Goal: Task Accomplishment & Management: Complete application form

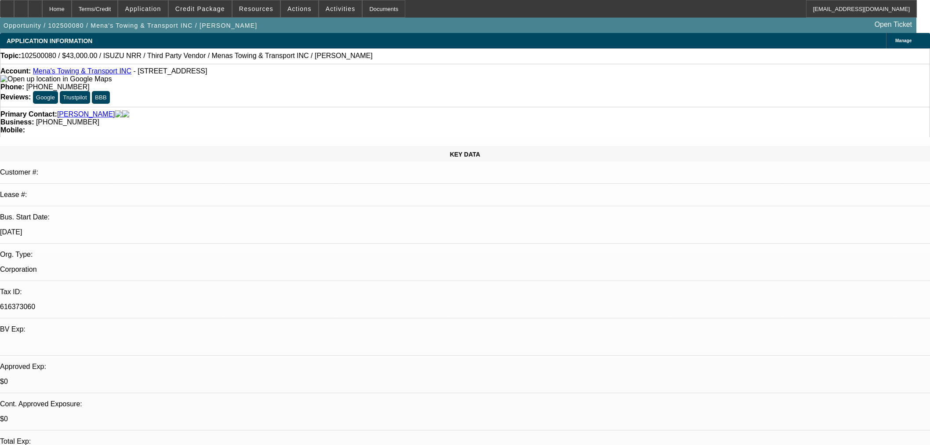
select select "0"
select select "3"
select select "0.1"
select select "5"
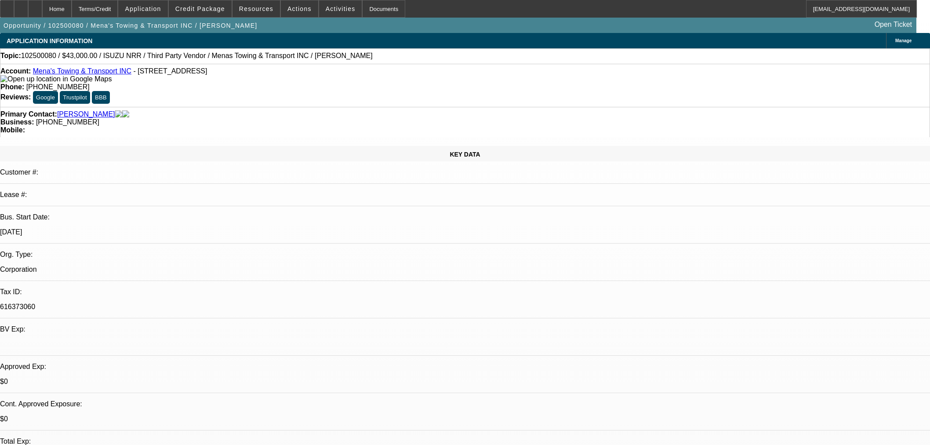
select select "2"
select select "0.1"
select select "5"
select select "0"
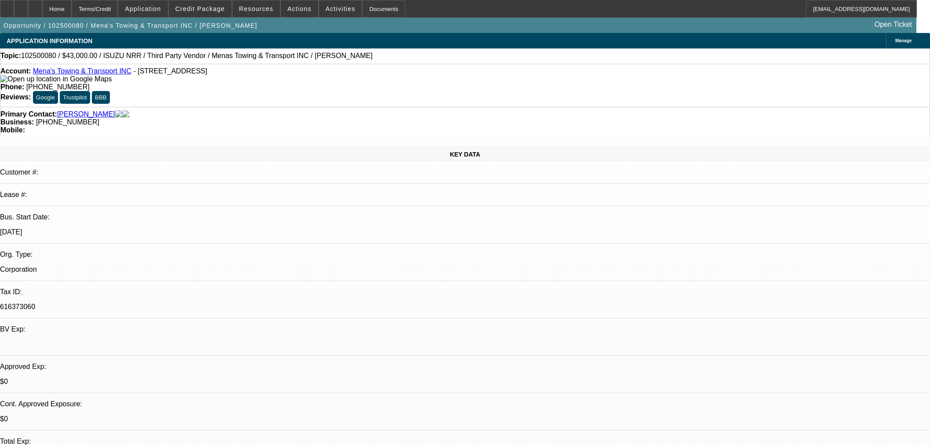
select select "0"
select select "3"
select select "0.1"
select select "5"
select select "0"
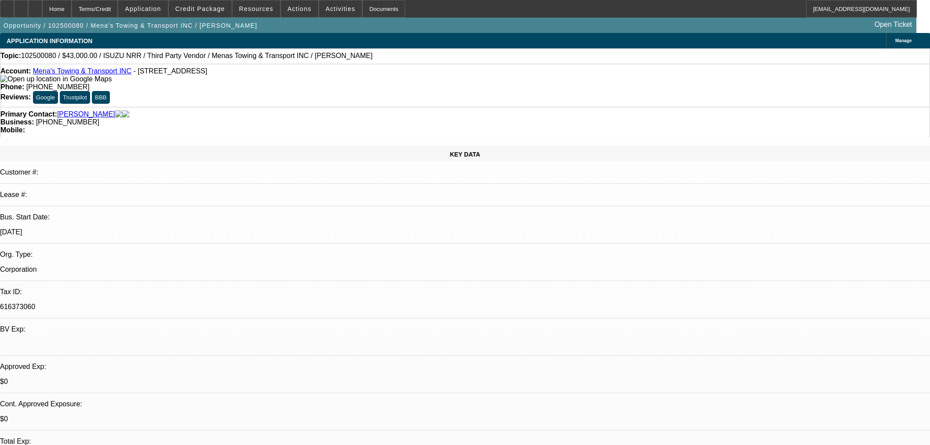
select select "0"
select select "3"
select select "0.1"
select select "5"
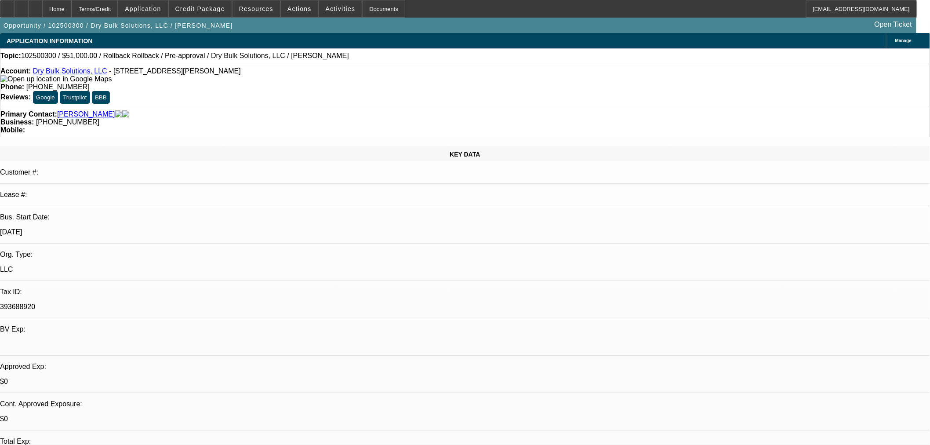
select select "0.15"
select select "0"
select select "2"
select select "0.1"
select select "4"
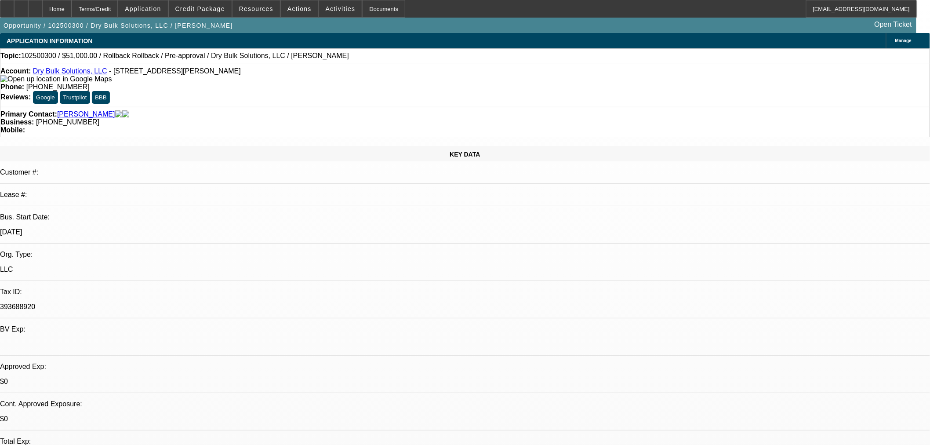
select select "0.15"
select select "0"
select select "2"
select select "0.1"
select select "4"
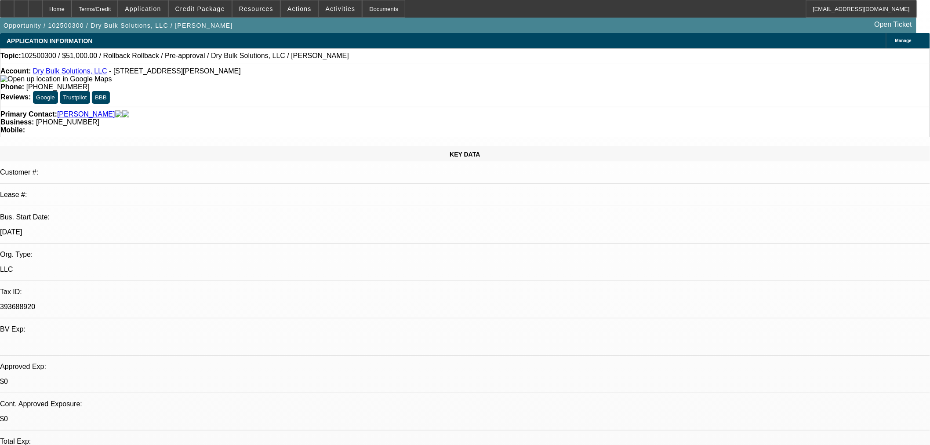
select select "0"
select select "2"
select select "0.1"
select select "4"
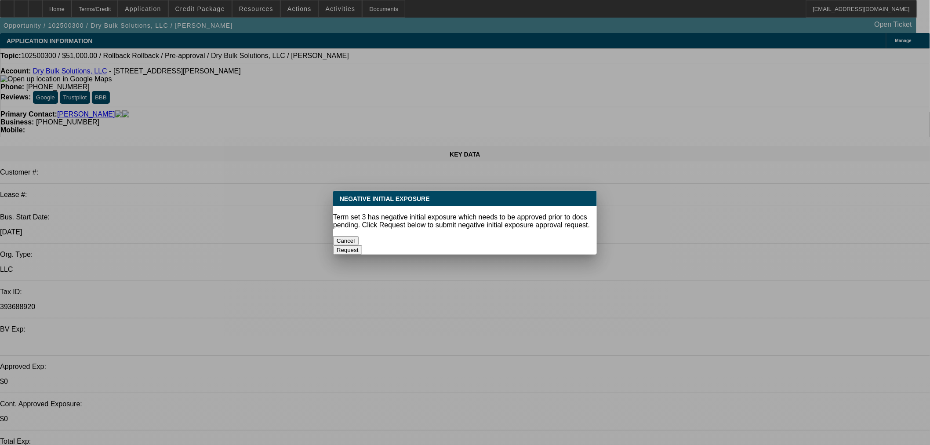
click at [359, 236] on button "Cancel" at bounding box center [345, 240] width 25 height 9
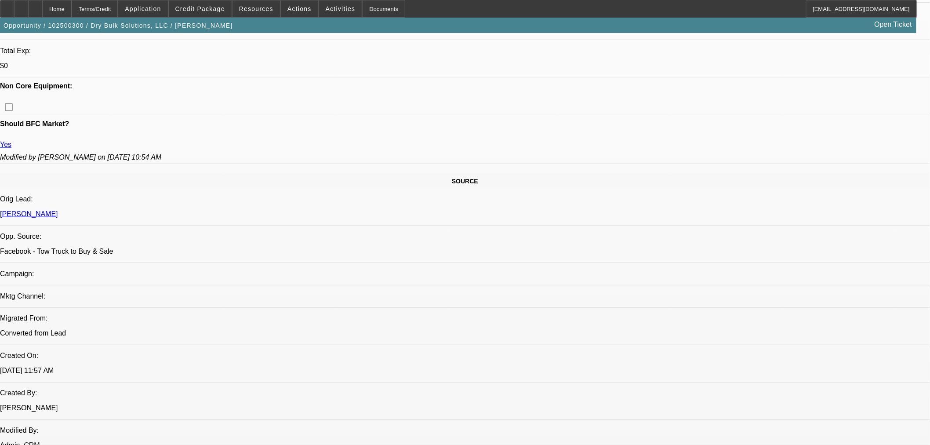
scroll to position [146, 0]
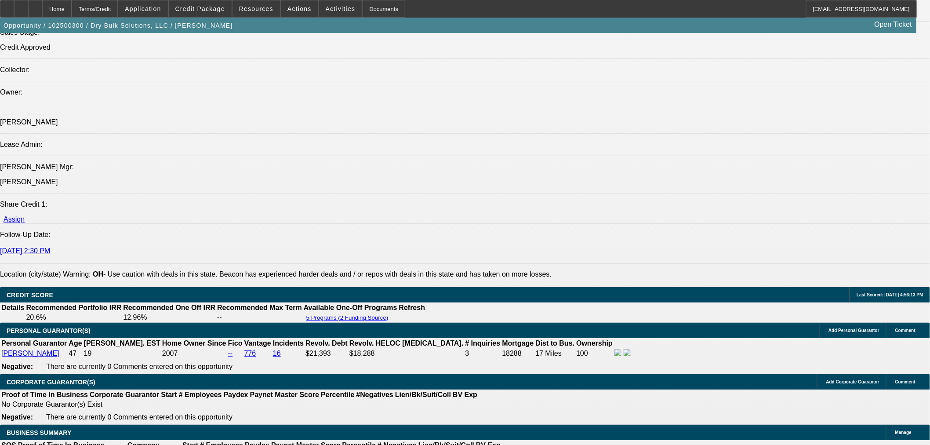
scroll to position [1172, 0]
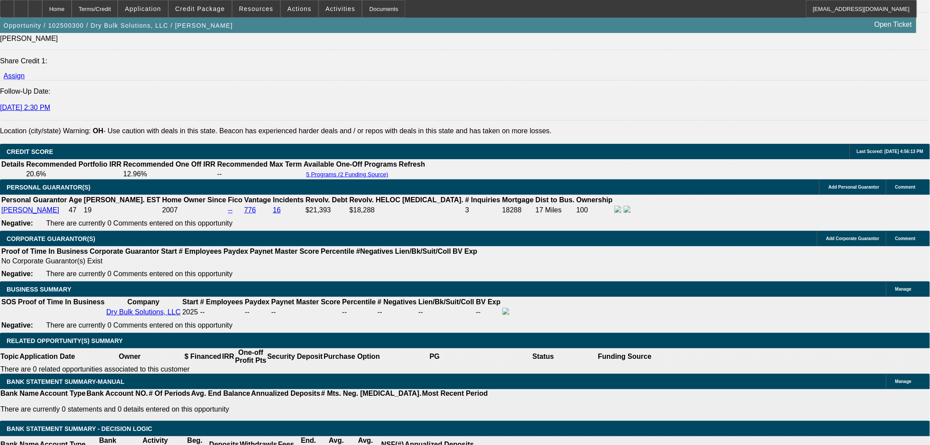
drag, startPoint x: 203, startPoint y: 234, endPoint x: 296, endPoint y: 236, distance: 93.2
type input "UNKNOWN"
type input "16"
type input "$1,240.22"
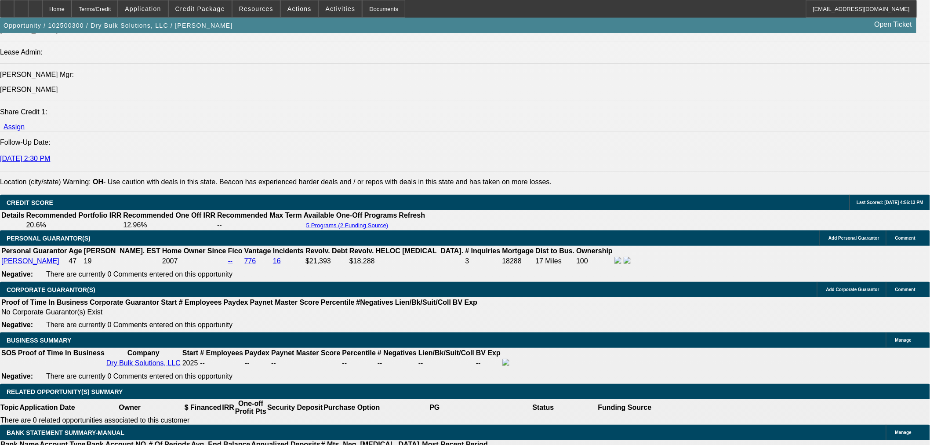
scroll to position [1026, 0]
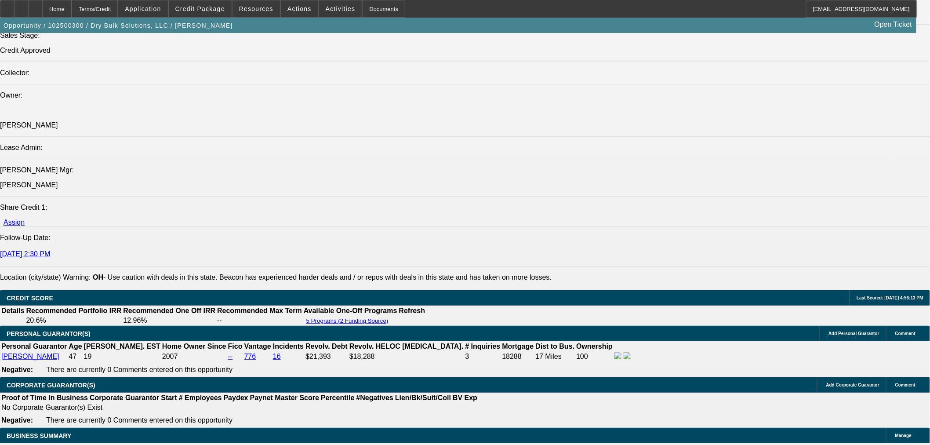
type input "16"
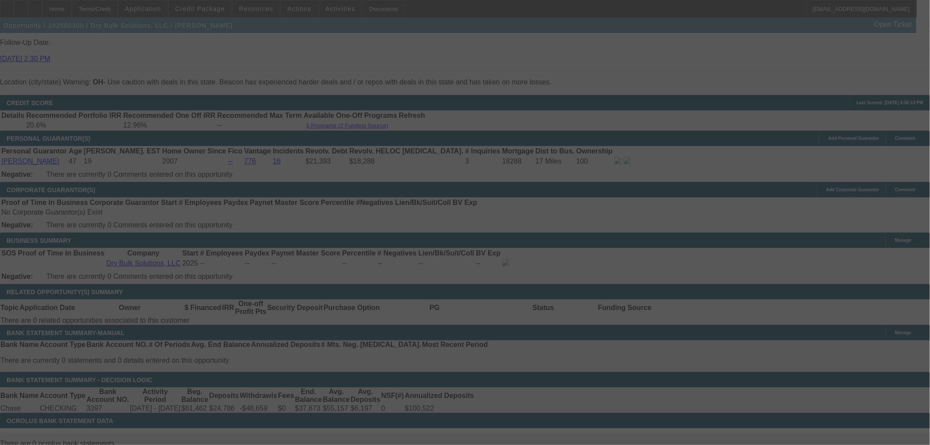
scroll to position [0, 0]
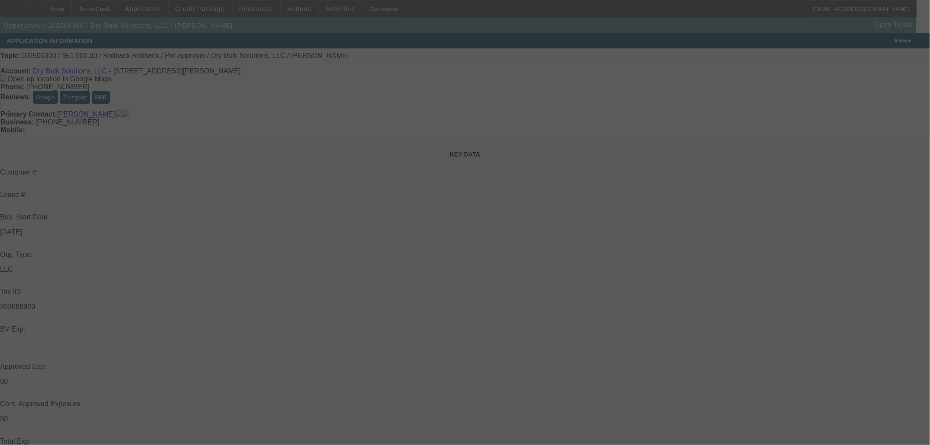
select select "0.15"
select select "0"
select select "2"
select select "0.1"
select select "4"
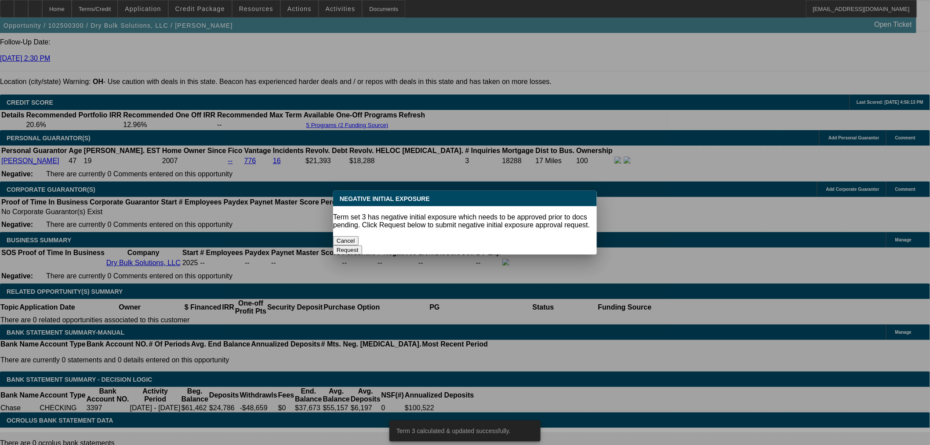
click at [359, 236] on button "Cancel" at bounding box center [345, 240] width 25 height 9
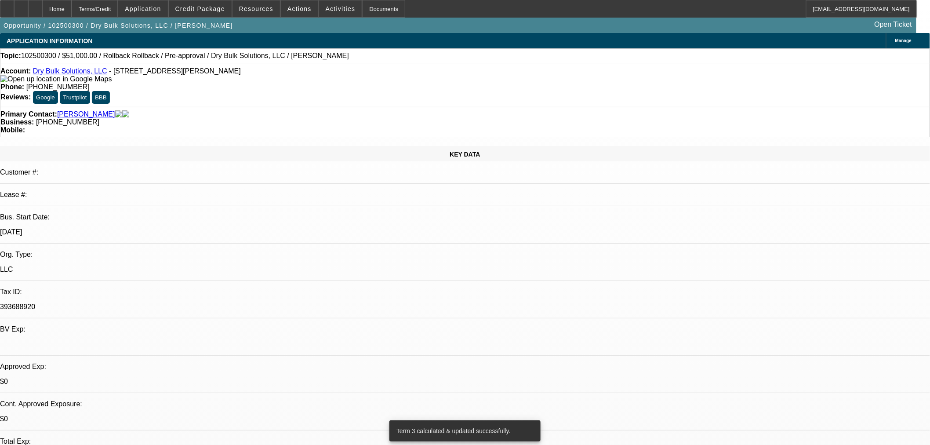
scroll to position [1221, 0]
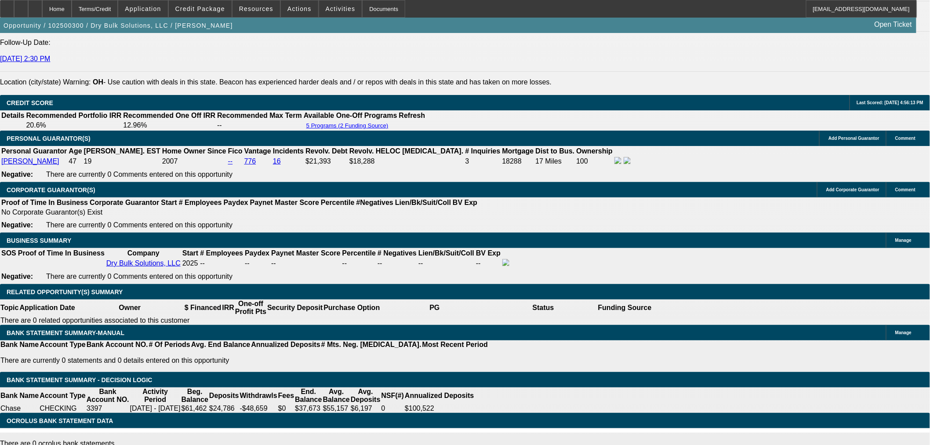
drag, startPoint x: 204, startPoint y: 183, endPoint x: 272, endPoint y: 185, distance: 68.2
type input "1"
type input "UNKNOWN"
type input "$871.78"
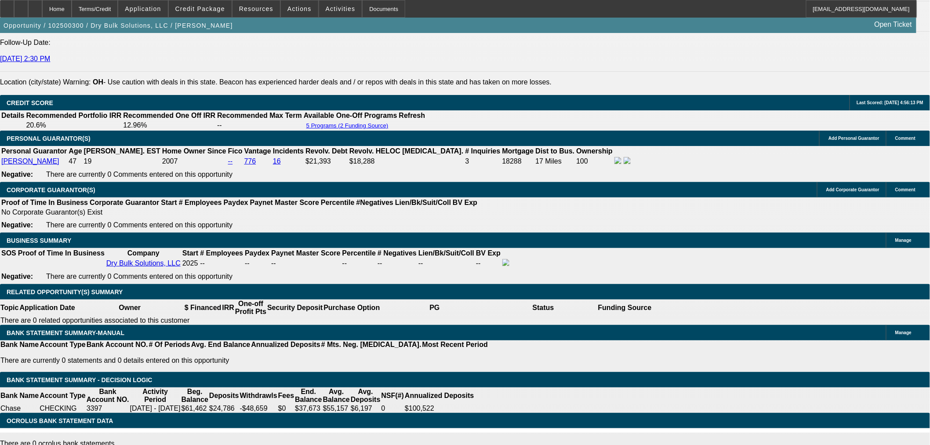
type input "17"
type input "$1,267.48"
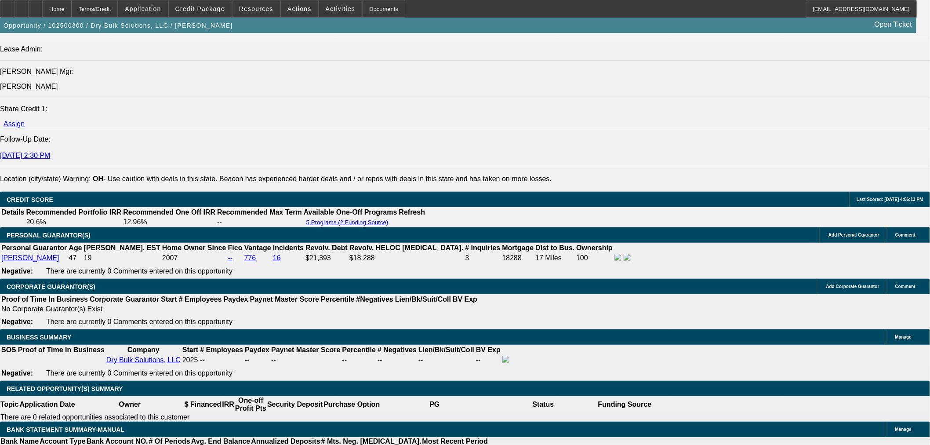
scroll to position [1123, 0]
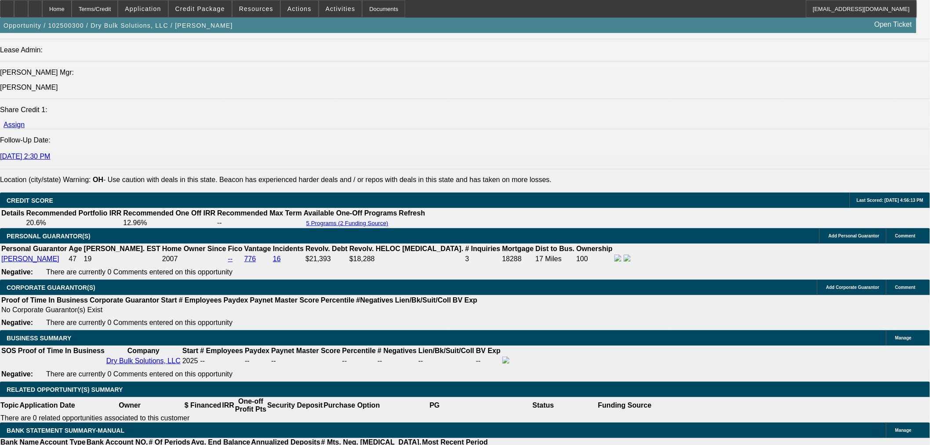
drag, startPoint x: 204, startPoint y: 280, endPoint x: 251, endPoint y: 282, distance: 47.1
type input "7"
type input "$1,009.86"
type input "71"
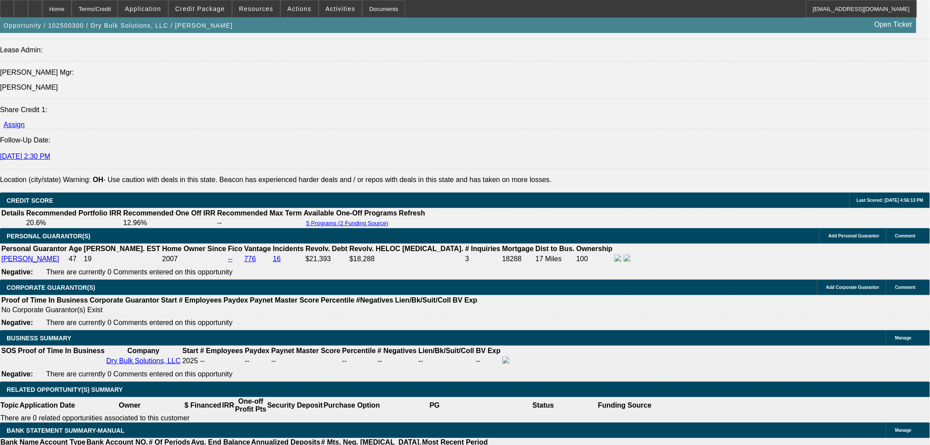
type input "$3,116.54"
type input "7"
type input "$1,009.86"
type input "711"
type input "$30,217.50"
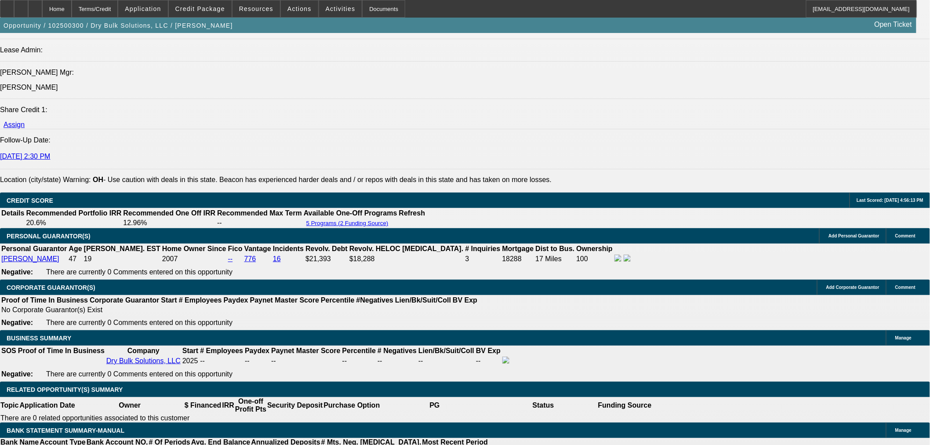
type input "7117"
type input "."
type input "5"
type input "$962.43"
drag, startPoint x: 223, startPoint y: 280, endPoint x: 311, endPoint y: 267, distance: 88.5
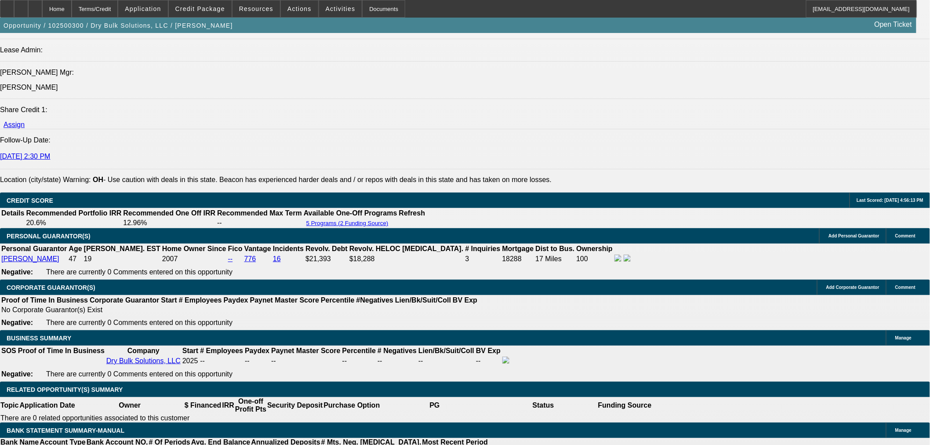
type input "17"
type input "$1,267.48"
type input "17.5"
type input "$1,281.23"
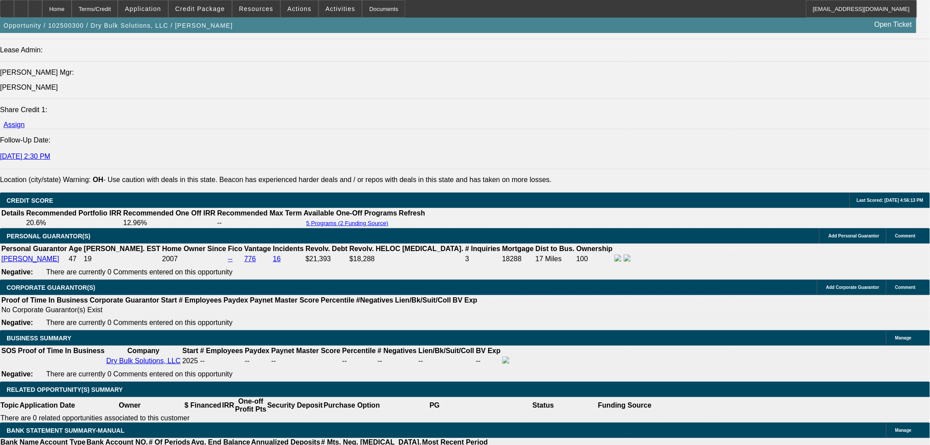
type input "17.5"
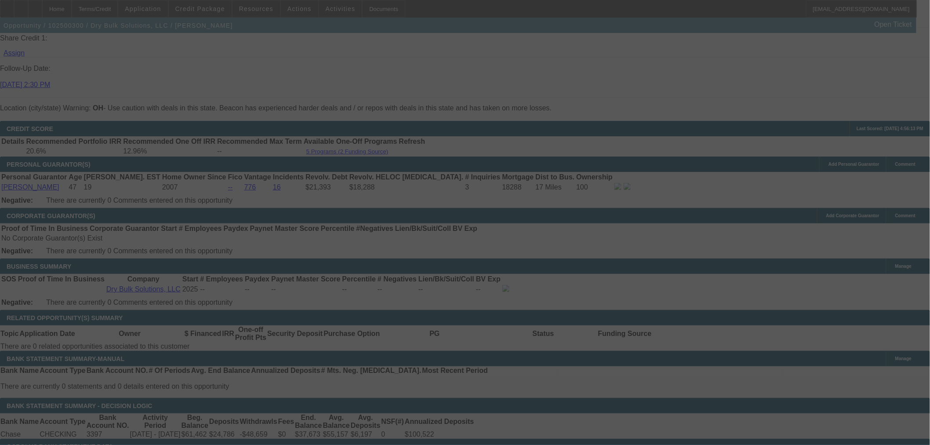
scroll to position [1319, 0]
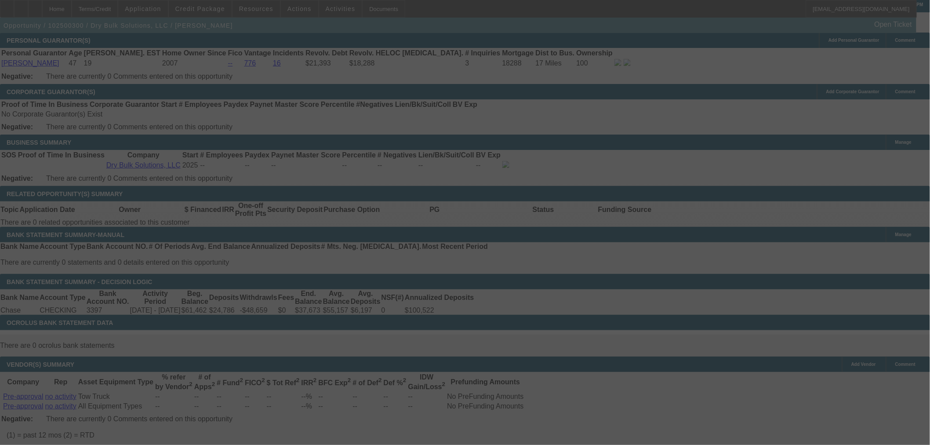
select select "0.15"
select select "0"
select select "2"
select select "0.1"
select select "4"
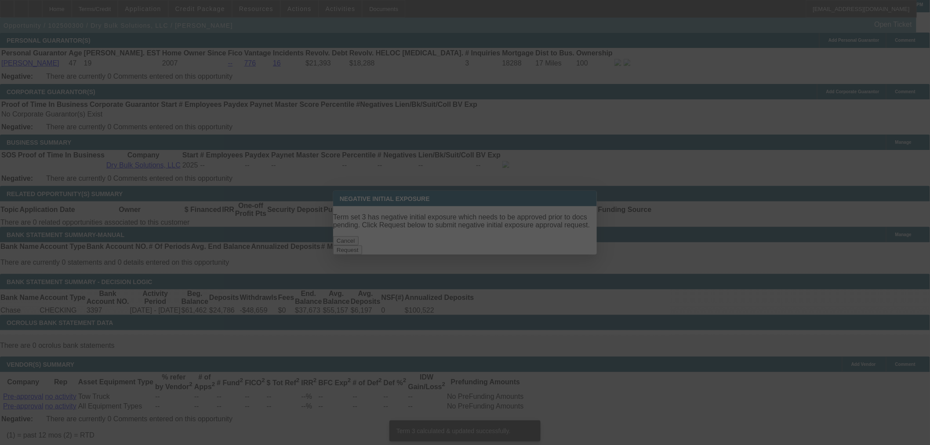
scroll to position [0, 0]
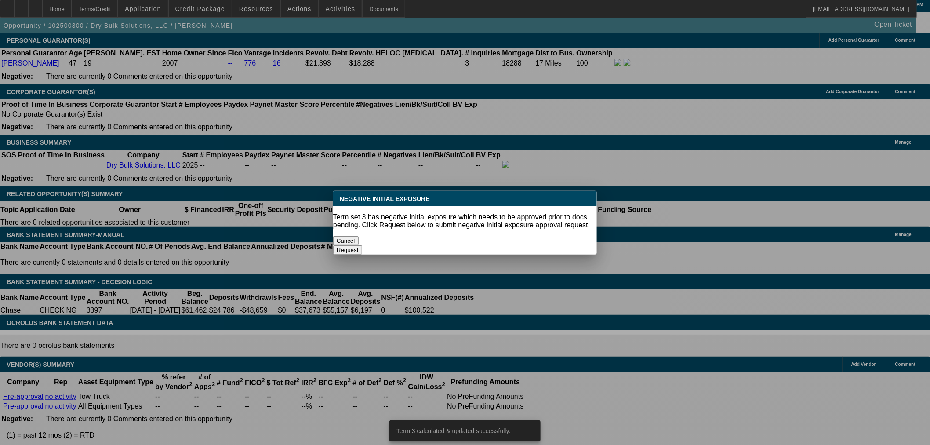
click at [359, 236] on button "Cancel" at bounding box center [345, 240] width 25 height 9
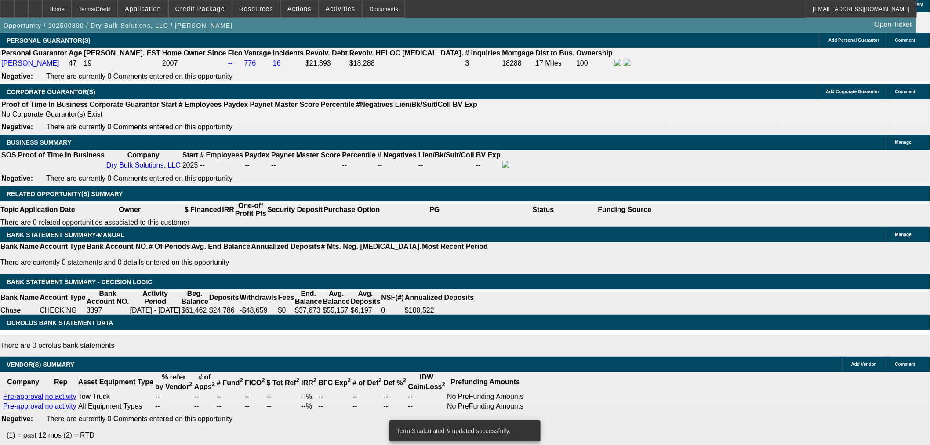
scroll to position [1319, 0]
drag, startPoint x: 198, startPoint y: 87, endPoint x: 364, endPoint y: 89, distance: 165.3
type input "UNKNOWN"
type input "19.5"
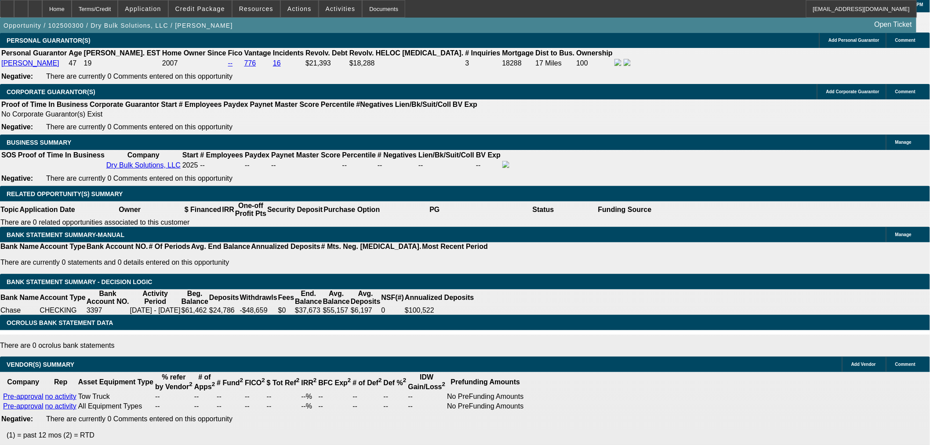
type input "$1,322.97"
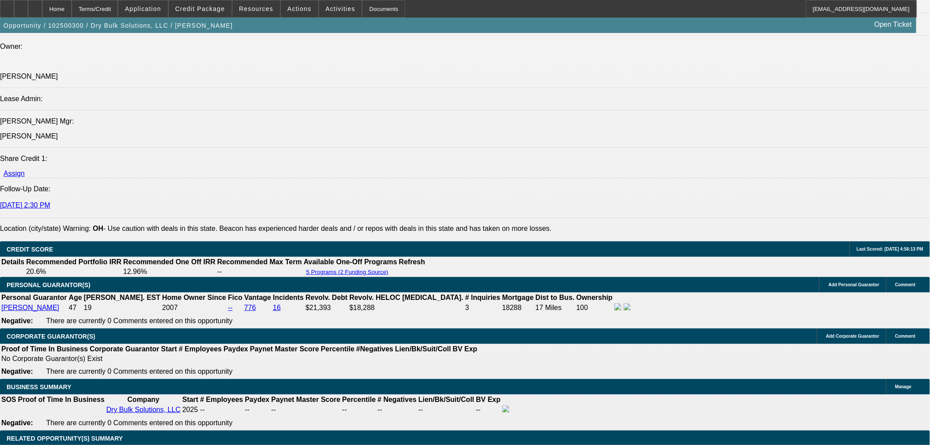
type input "19.5"
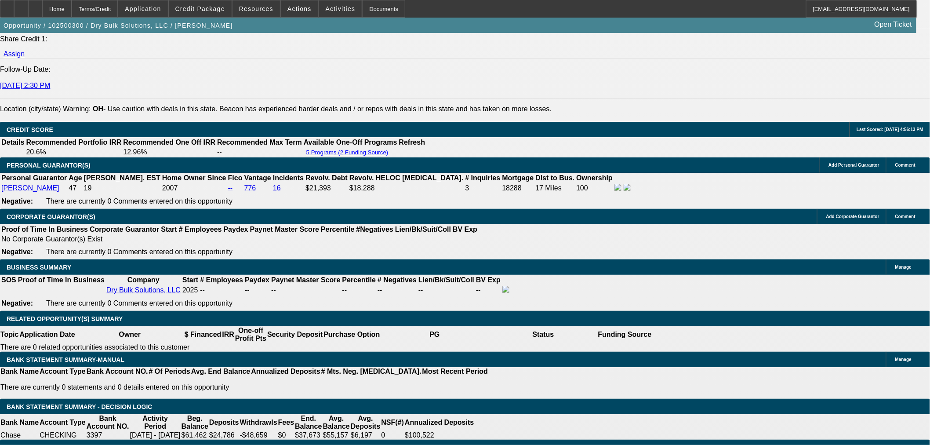
scroll to position [1270, 0]
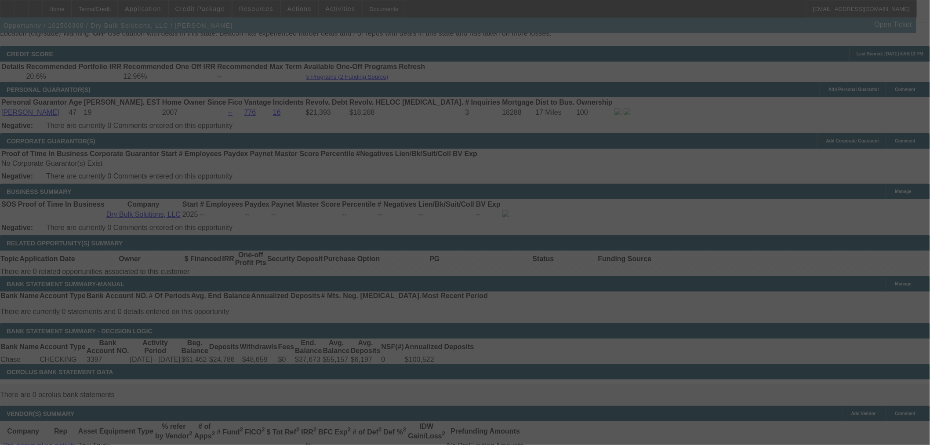
select select "0.15"
select select "0"
select select "2"
select select "0.1"
select select "4"
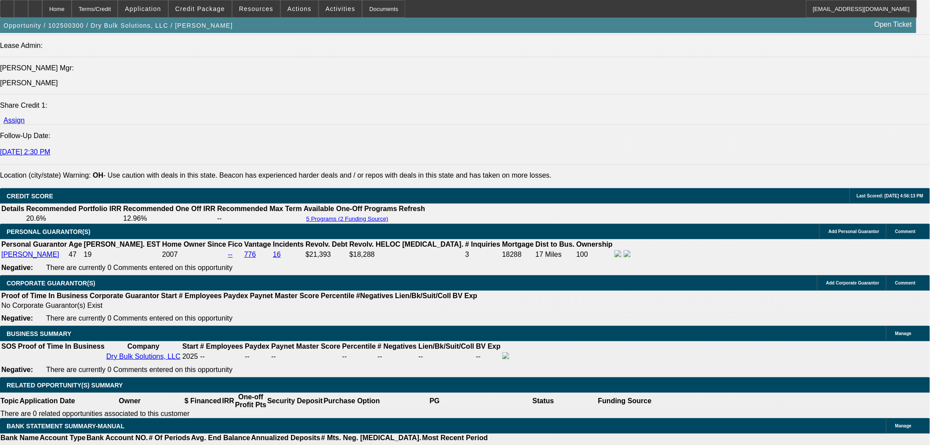
scroll to position [1123, 0]
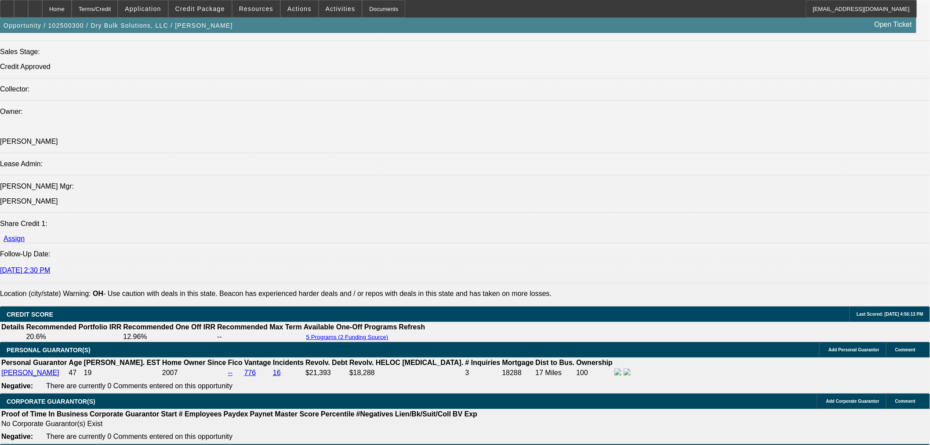
scroll to position [928, 0]
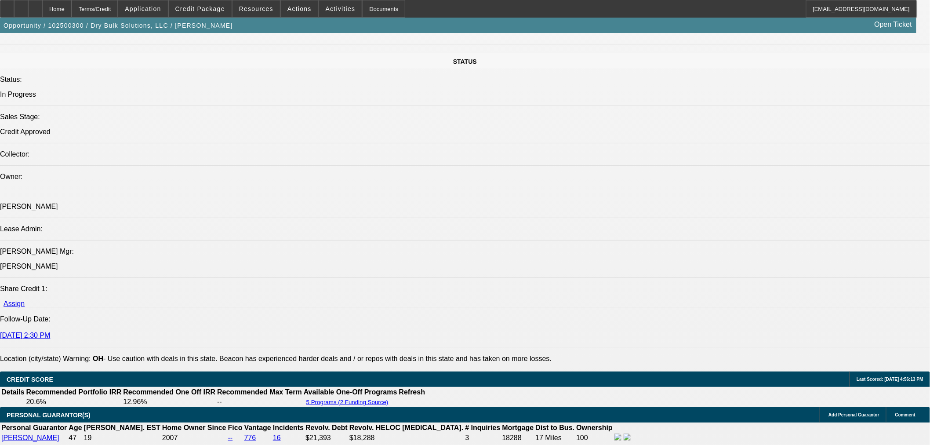
scroll to position [1026, 0]
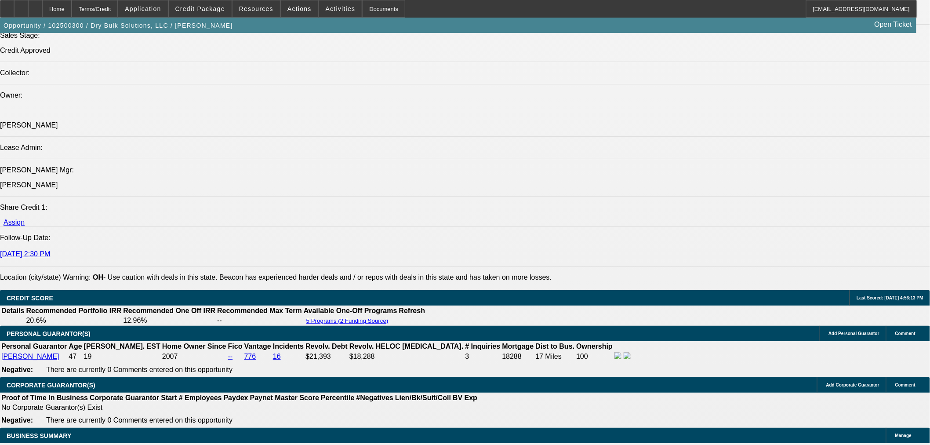
click at [774, 150] on span "Reply" at bounding box center [781, 151] width 15 height 7
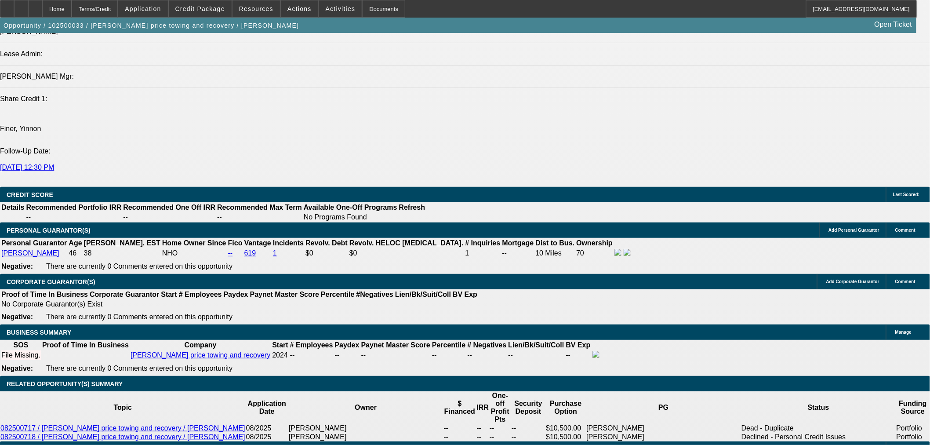
select select "0"
select select "2"
select select "0.1"
select select "4"
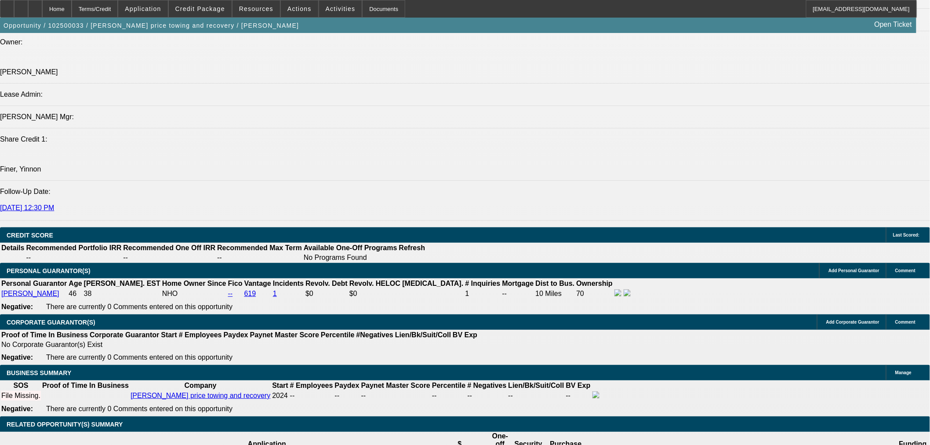
scroll to position [998, 0]
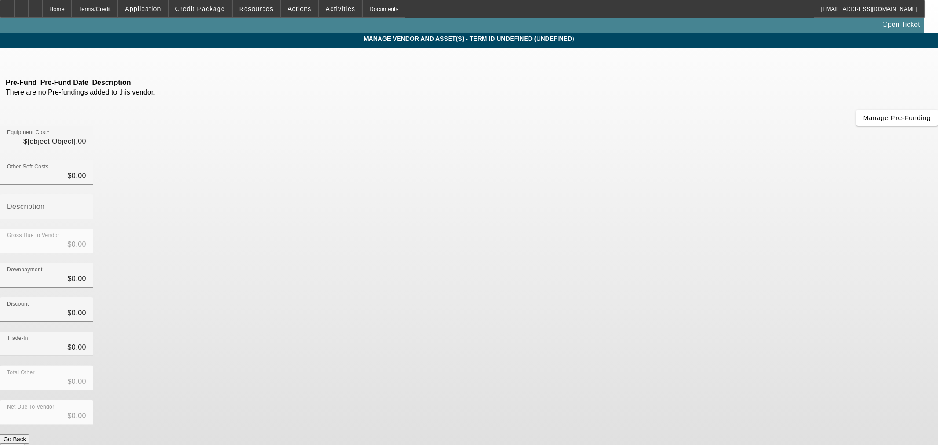
type input "$60,000.00"
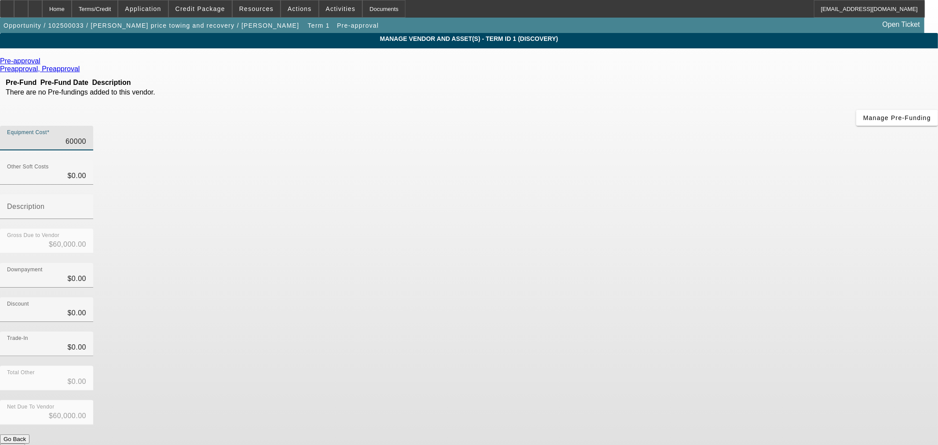
drag, startPoint x: 531, startPoint y: 75, endPoint x: 937, endPoint y: 104, distance: 407.2
click at [937, 104] on app-vendor-asset-manage "MANAGE VENDOR AND ASSET(S) - Term ID 1 (Discovery) Remove Vendor Pre-approval P…" at bounding box center [469, 269] width 938 height 472
type input "1"
type input "$1.00"
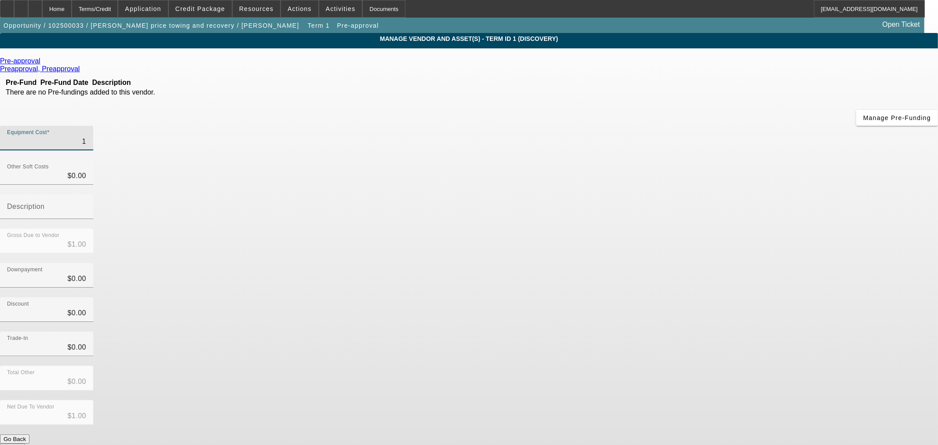
type input "10"
type input "$10.00"
type input "100"
type input "$100.00"
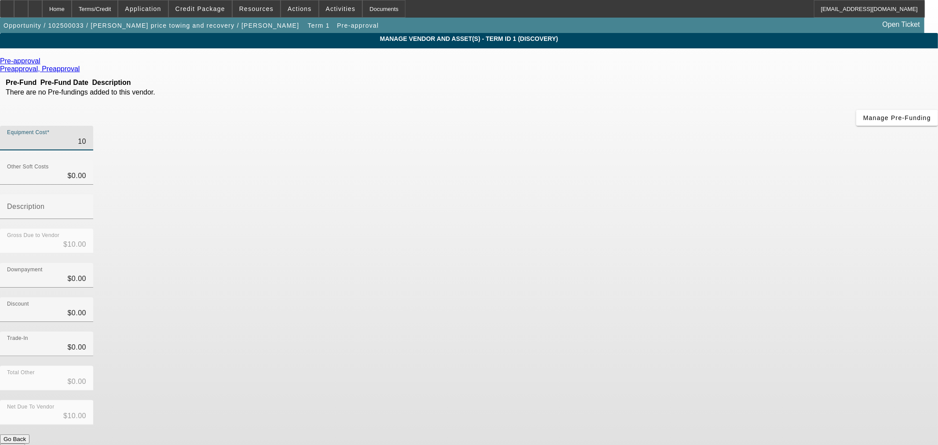
type input "$100.00"
type input "1000"
type input "$1,000.00"
type input "10000"
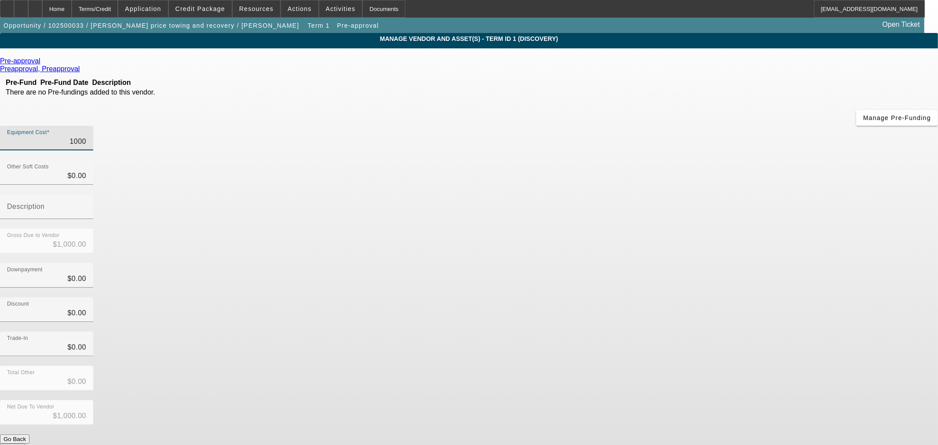
type input "$10,000.00"
type input "100000"
type input "$100,000.00"
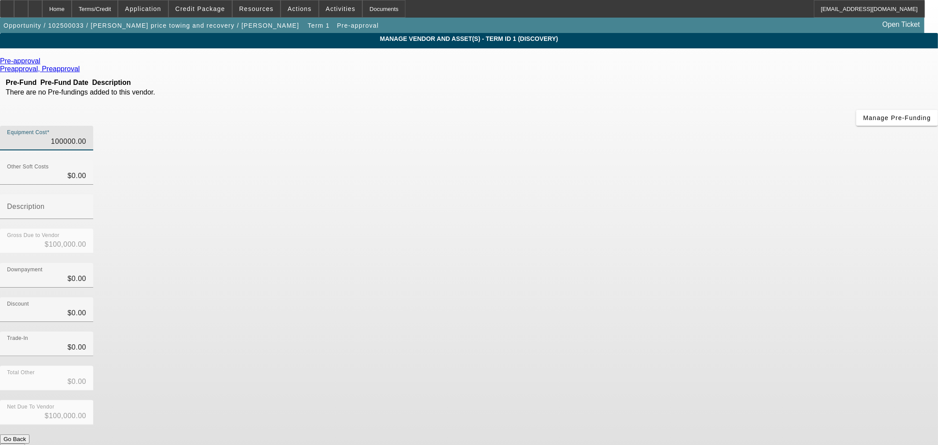
type input "$100,000.00"
drag, startPoint x: 714, startPoint y: 213, endPoint x: 715, endPoint y: 239, distance: 26.0
click at [714, 297] on div "Discount $0.00" at bounding box center [469, 314] width 938 height 34
click at [25, 444] on button "Submit" at bounding box center [12, 448] width 25 height 9
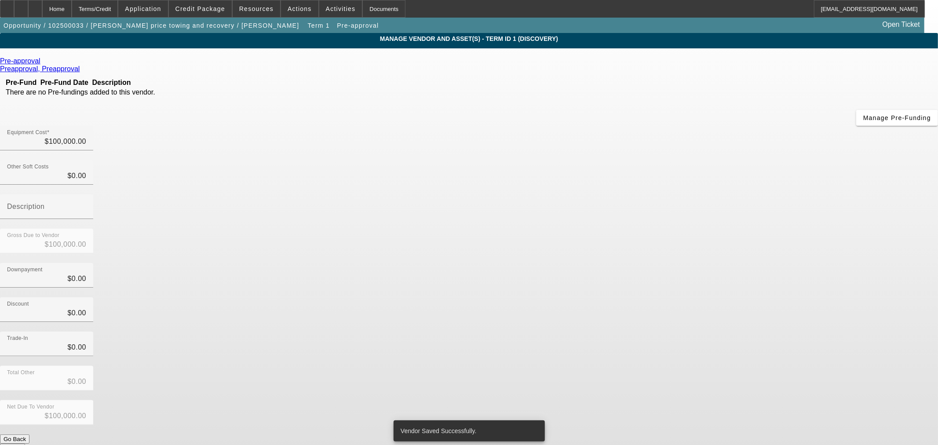
click at [25, 444] on button "Submit" at bounding box center [12, 448] width 25 height 9
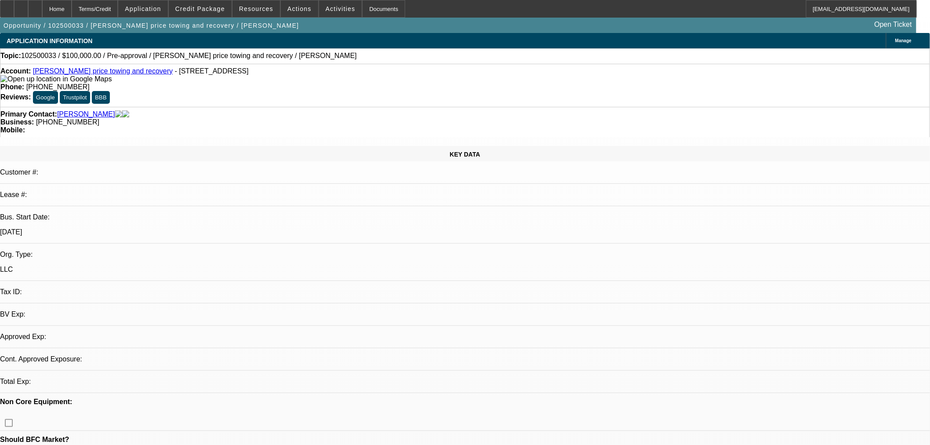
select select "0"
select select "2"
select select "0.1"
select select "4"
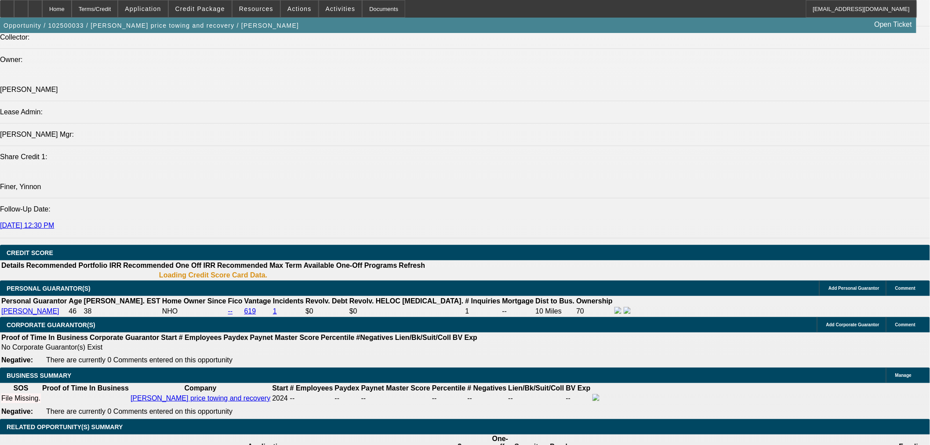
scroll to position [1042, 0]
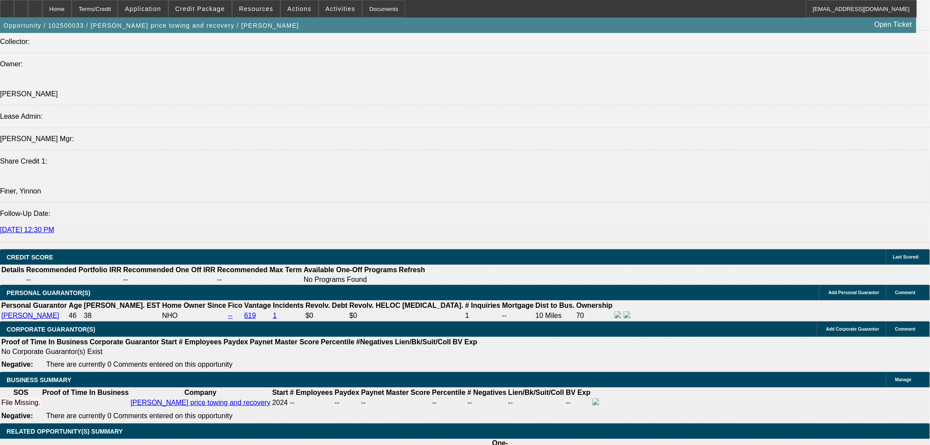
select select "0.05"
type input "$5,000.00"
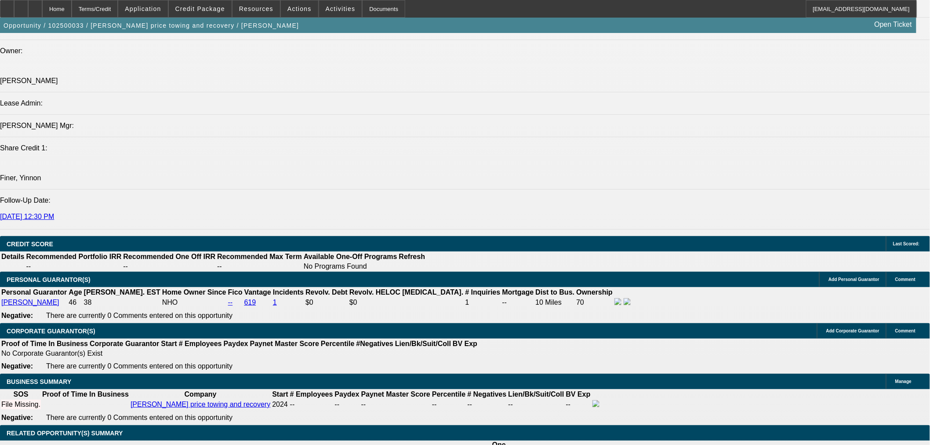
type input "60"
type input "14"
type input "$3,247.82"
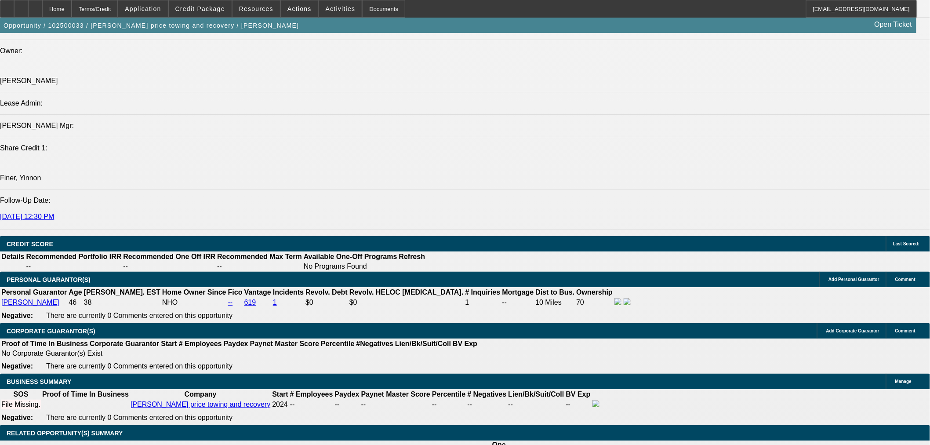
type input "$1,623.91"
type input "$4,420.96"
type input "$2,210.48"
drag, startPoint x: 207, startPoint y: 269, endPoint x: 318, endPoint y: 255, distance: 112.2
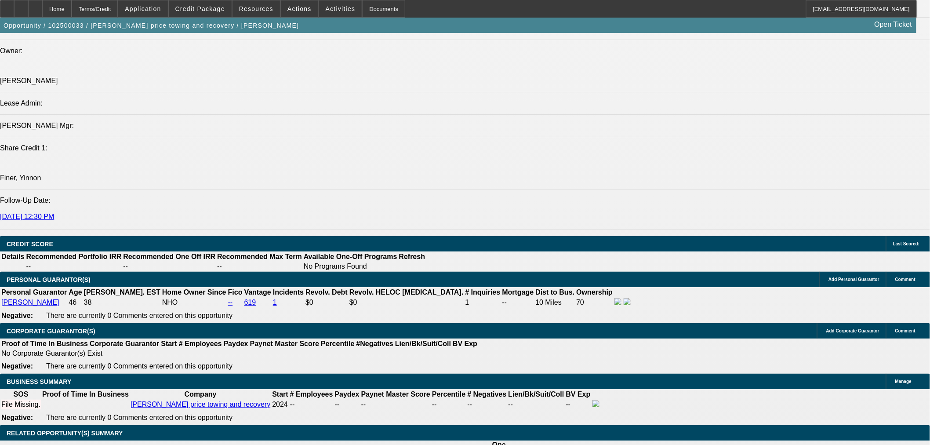
type input "16"
type input "$3,247.82"
type input "$1,623.91"
type input "$4,620.44"
type input "$2,310.22"
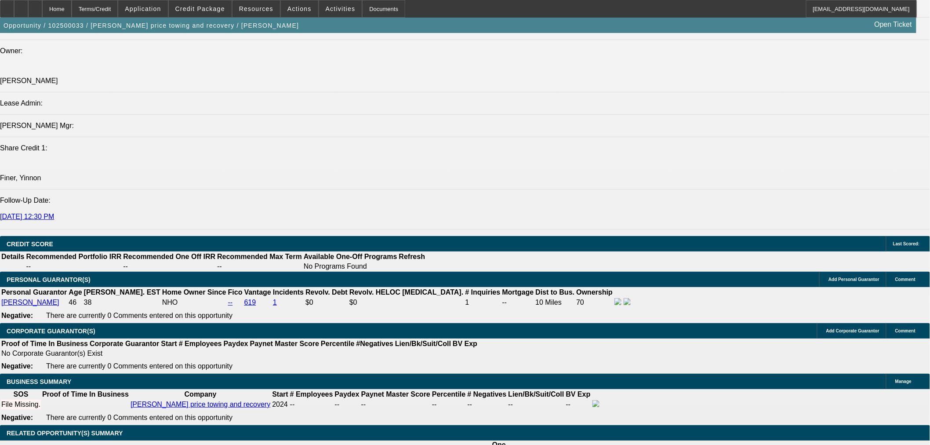
scroll to position [1068, 0]
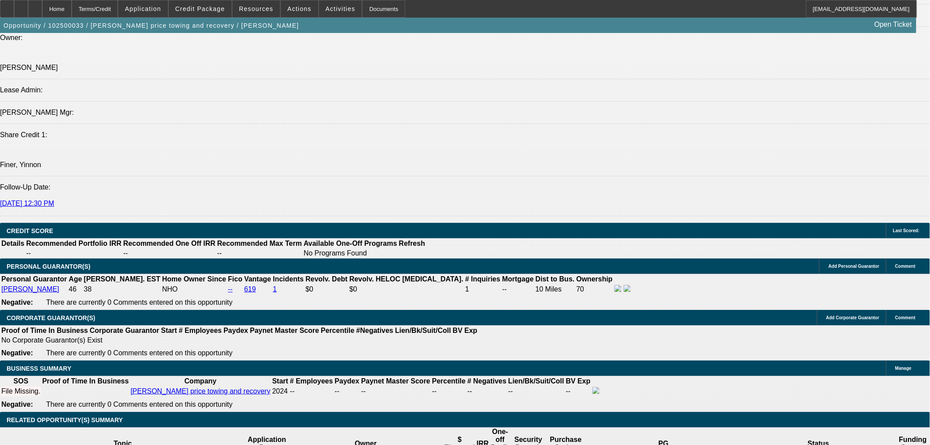
type input "16"
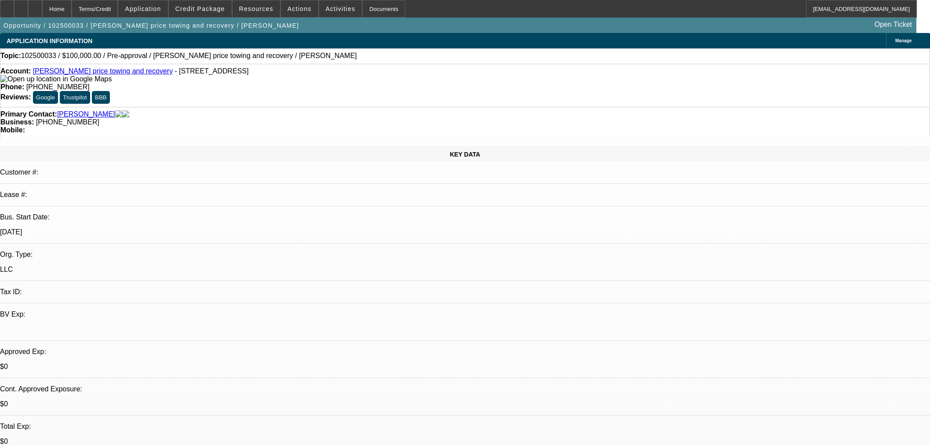
select select "2"
select select "0.1"
select select "4"
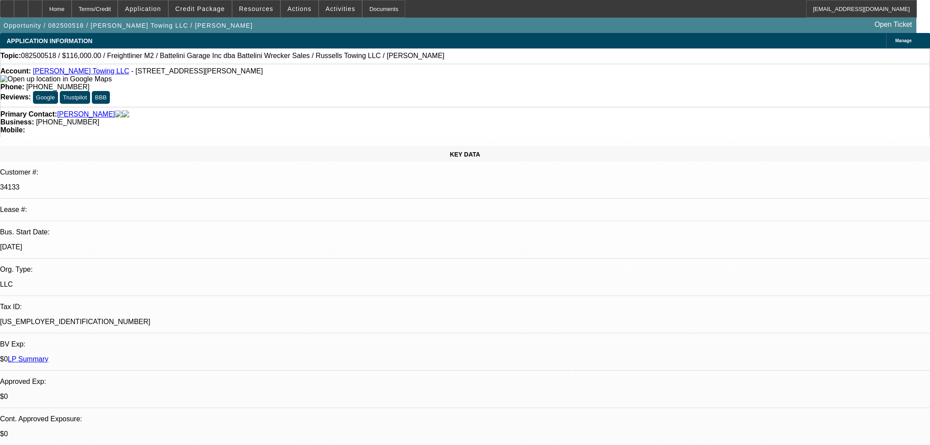
select select "0"
select select "3"
select select "0"
select select "6"
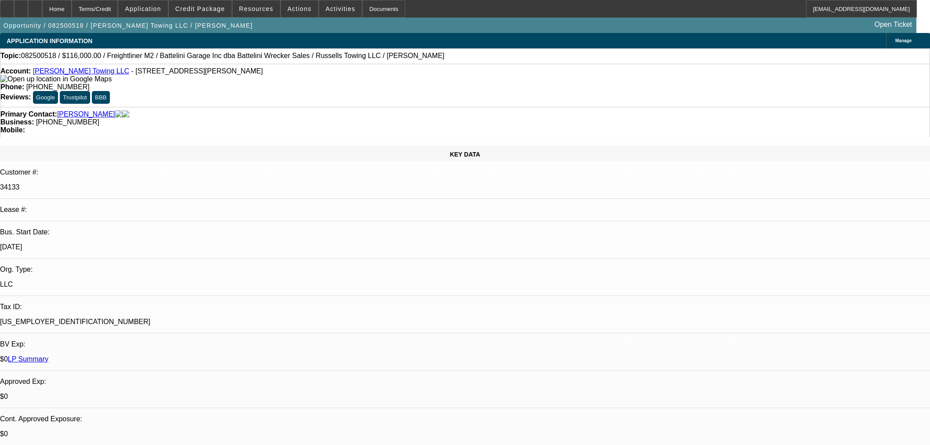
select select "0"
select select "3"
select select "0"
select select "6"
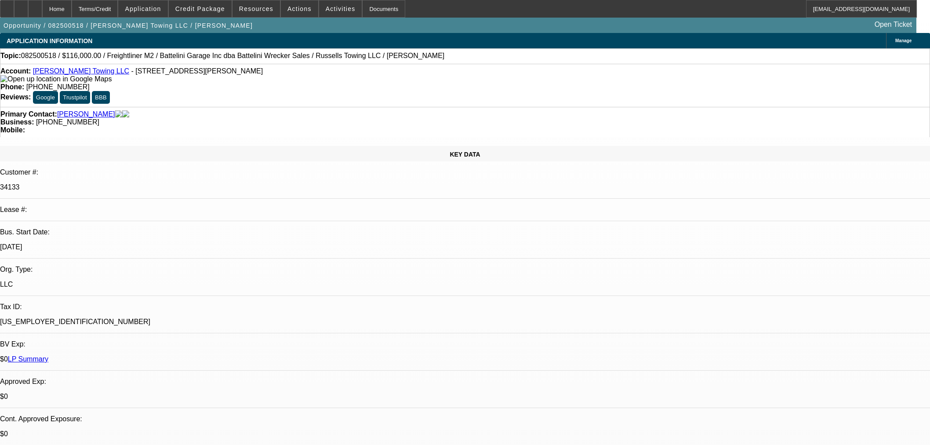
select select "0"
select select "3"
select select "0"
select select "6"
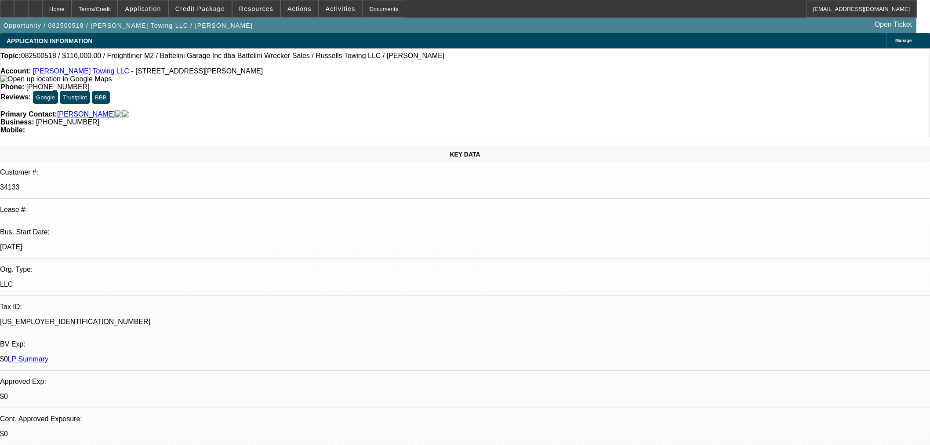
select select "0"
select select "3"
select select "0"
select select "6"
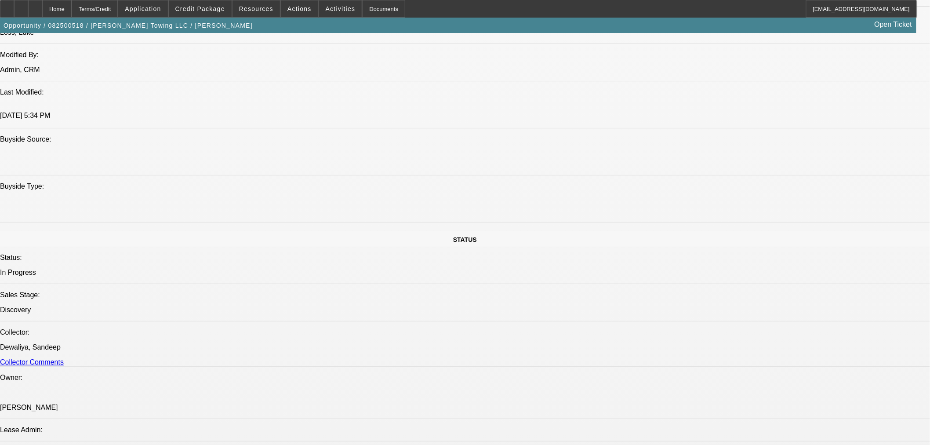
scroll to position [547, 0]
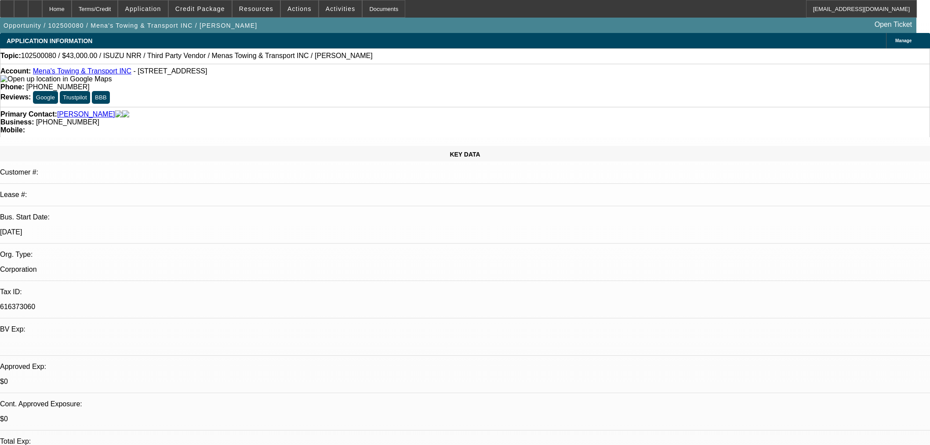
select select "0"
select select "3"
select select "0.1"
select select "5"
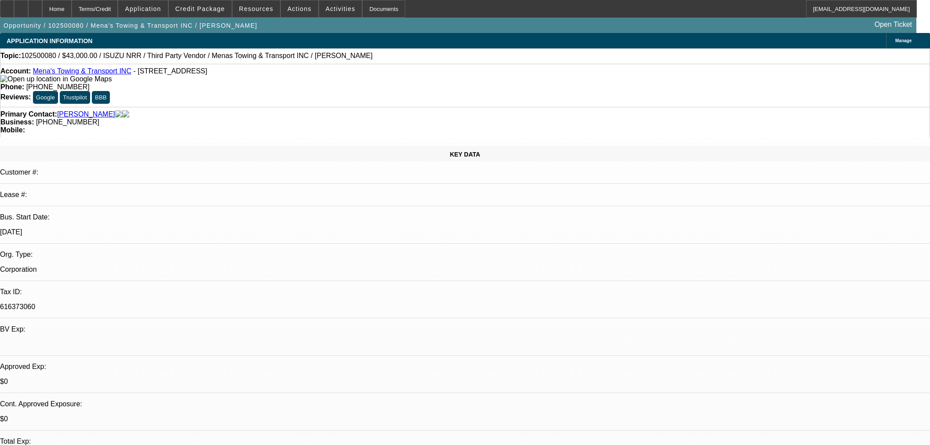
select select "2"
select select "0.1"
select select "5"
select select "0"
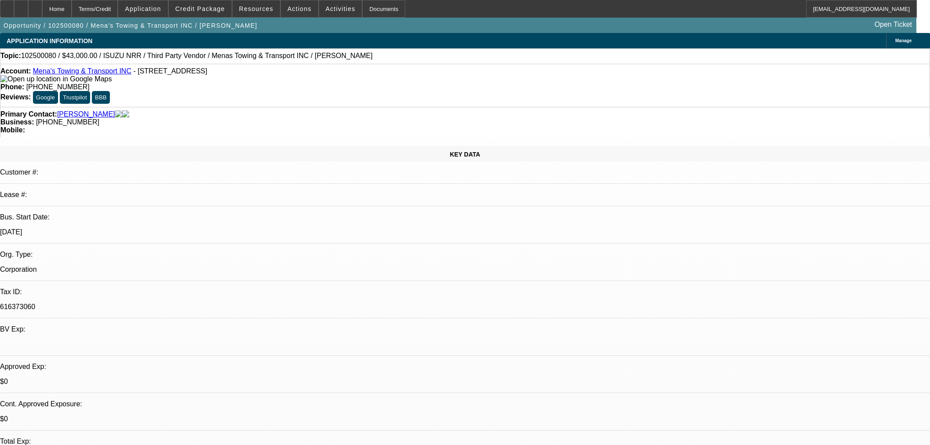
select select "0"
select select "3"
select select "0.1"
select select "5"
select select "0"
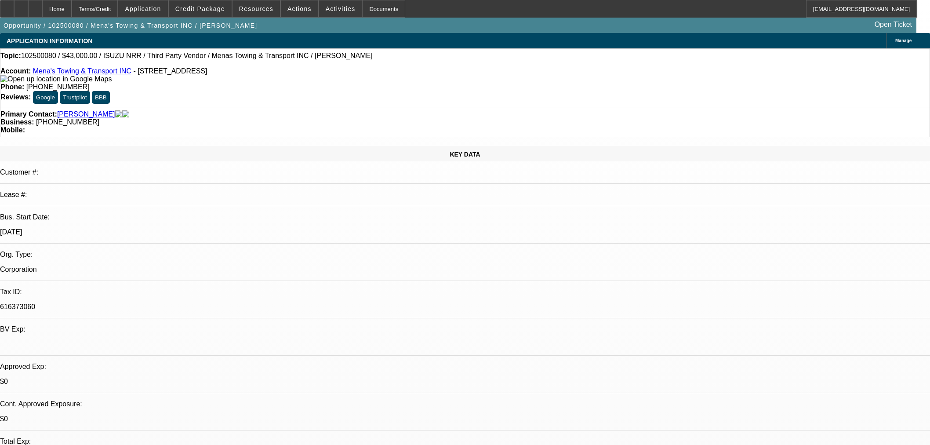
select select "0"
select select "3"
select select "0.1"
select select "5"
click at [298, 7] on span "Actions" at bounding box center [300, 8] width 24 height 7
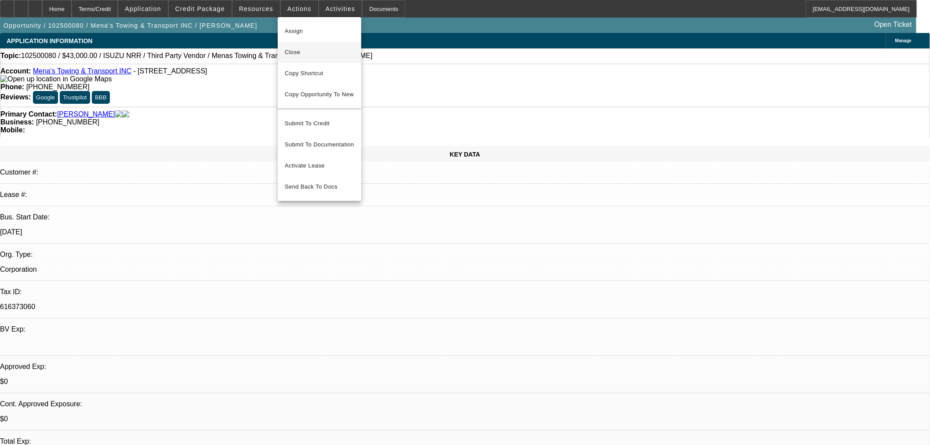
click at [295, 54] on span "Close" at bounding box center [319, 52] width 69 height 11
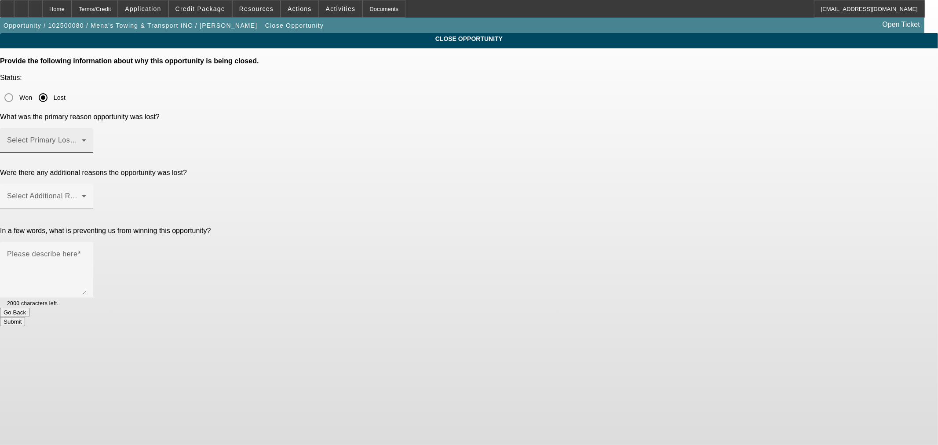
click at [86, 128] on div "Select Primary Lost Reason" at bounding box center [46, 140] width 79 height 25
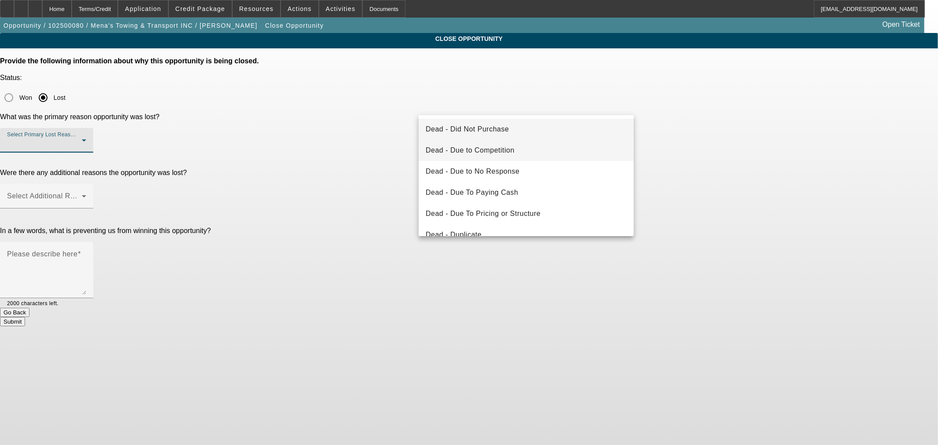
click at [525, 154] on mat-option "Dead - Due to Competition" at bounding box center [526, 150] width 215 height 21
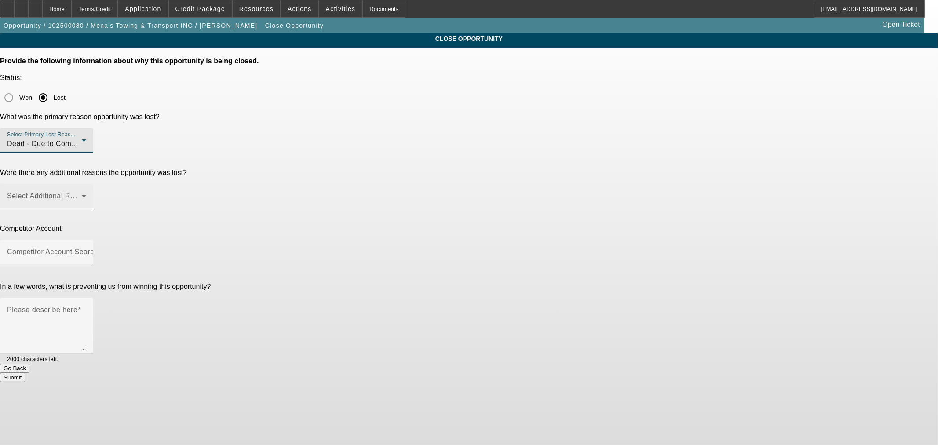
click at [86, 184] on div "Select Additional Reasons" at bounding box center [46, 196] width 79 height 25
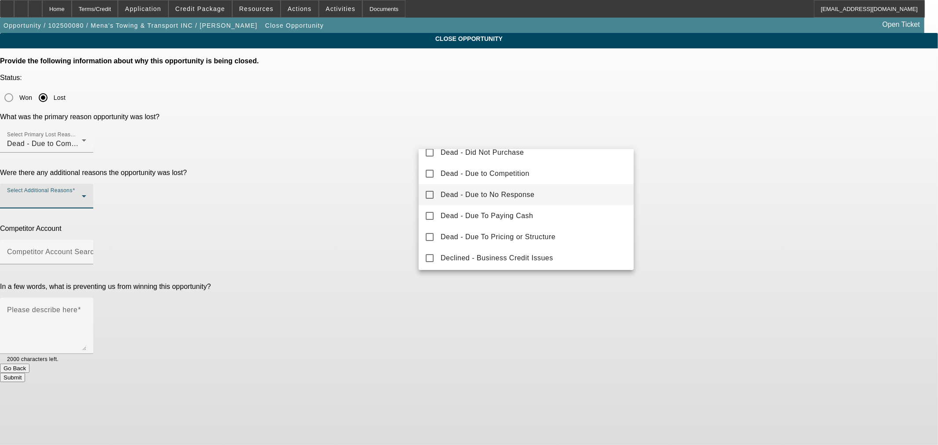
scroll to position [49, 0]
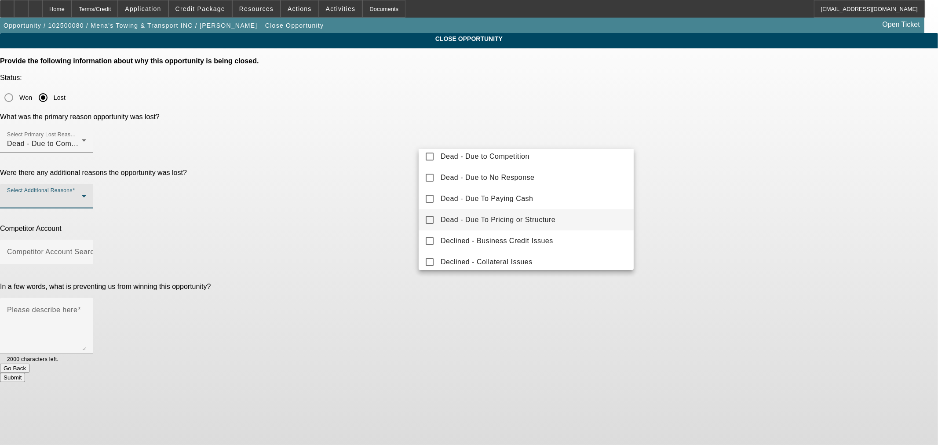
click at [427, 218] on mat-pseudo-checkbox at bounding box center [430, 220] width 8 height 8
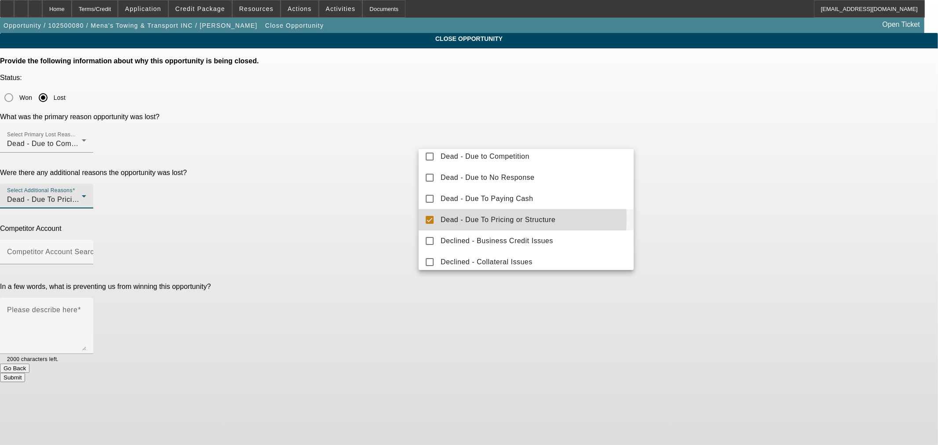
click at [392, 166] on div at bounding box center [469, 222] width 938 height 445
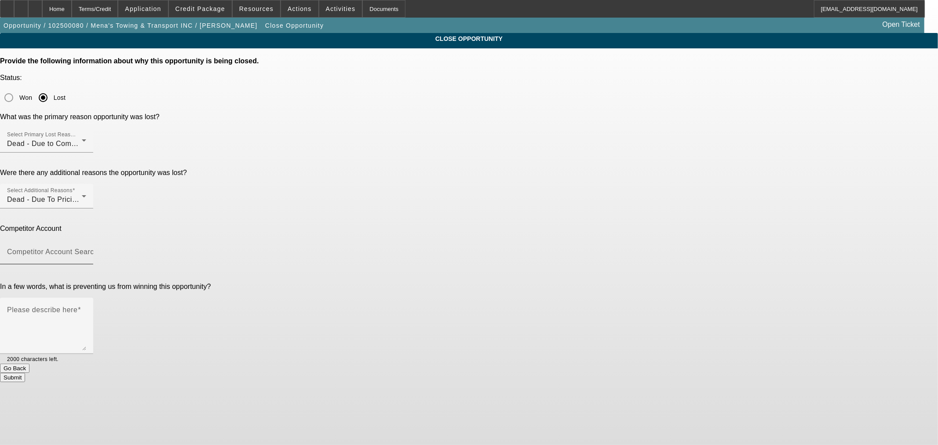
click at [98, 248] on mat-label "Competitor Account Search" at bounding box center [52, 251] width 91 height 7
click at [86, 250] on input "Competitor Account Search" at bounding box center [46, 255] width 79 height 11
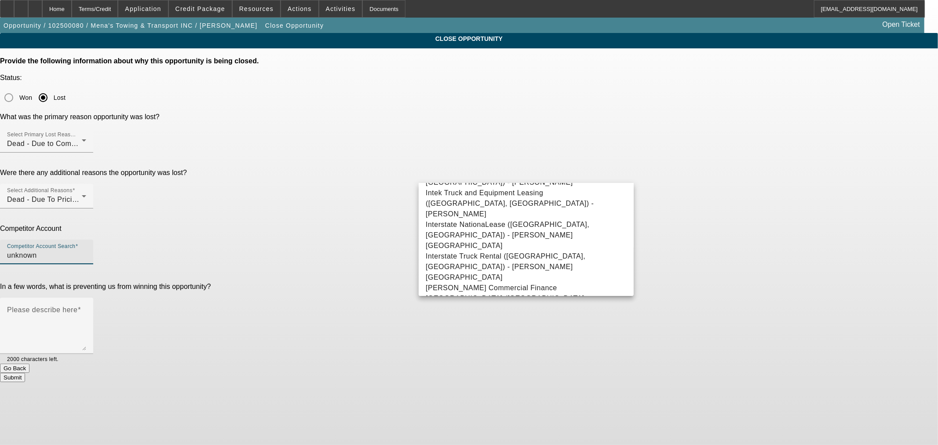
scroll to position [0, 0]
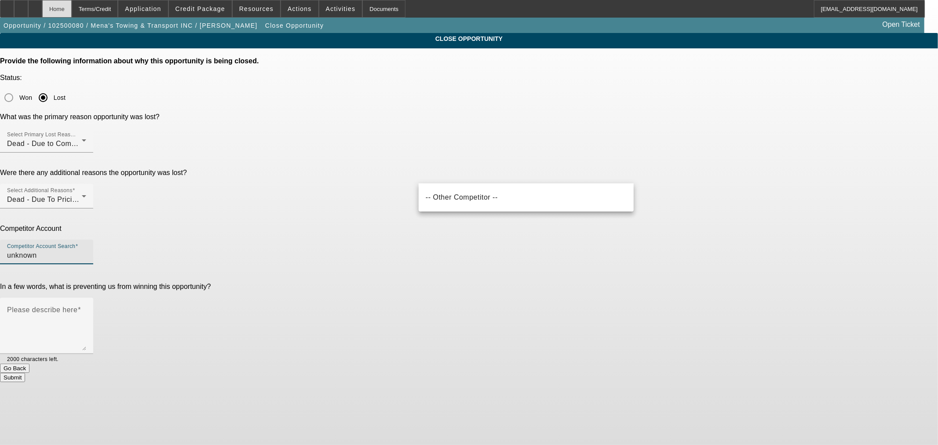
type input "unknown"
click at [68, 6] on div "Home" at bounding box center [56, 9] width 29 height 18
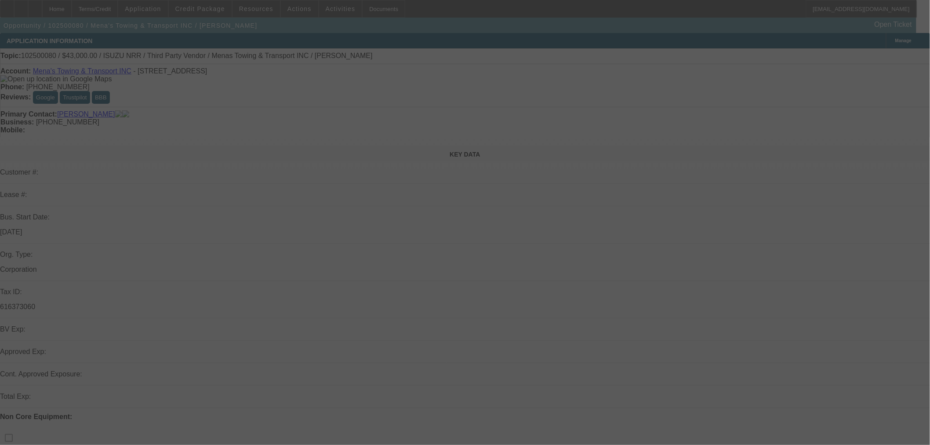
select select "0"
select select "3"
select select "0.1"
select select "5"
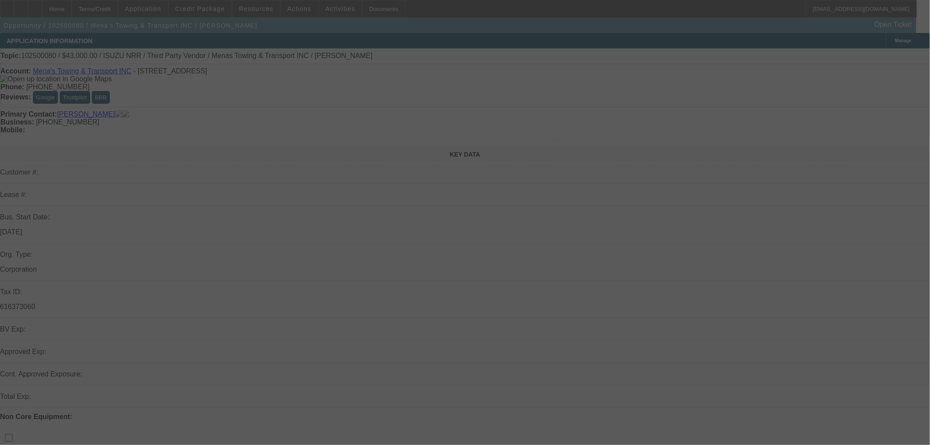
select select "2"
select select "0.1"
select select "5"
select select "0"
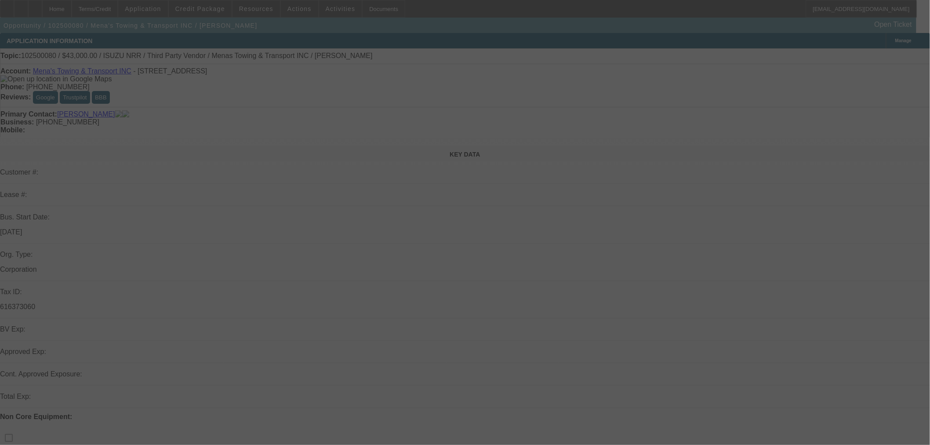
select select "0"
select select "3"
select select "0.1"
select select "5"
select select "0"
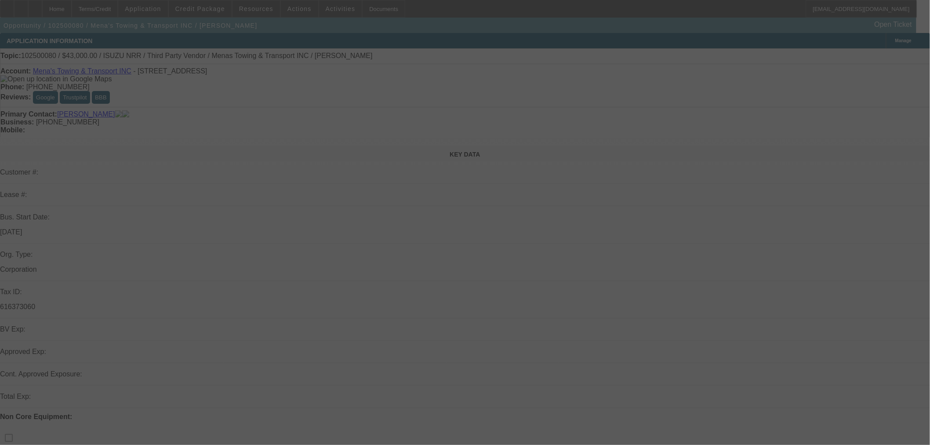
select select "0"
select select "3"
select select "0.1"
select select "5"
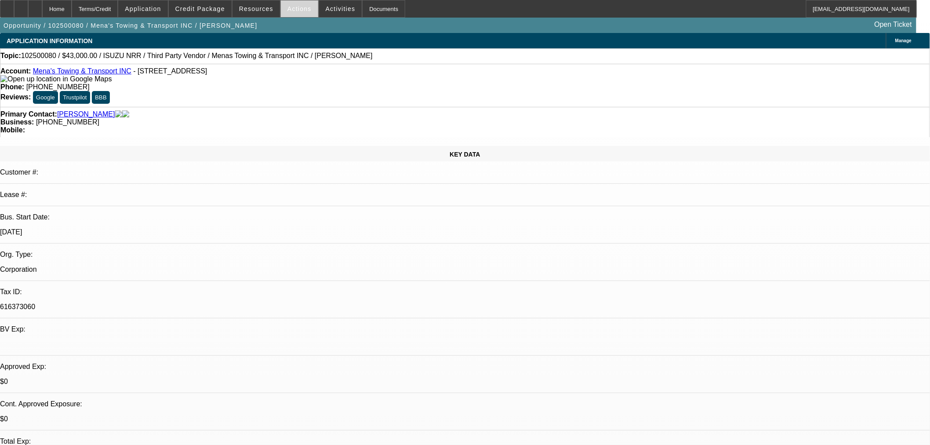
click at [293, 10] on span "Actions" at bounding box center [300, 8] width 24 height 7
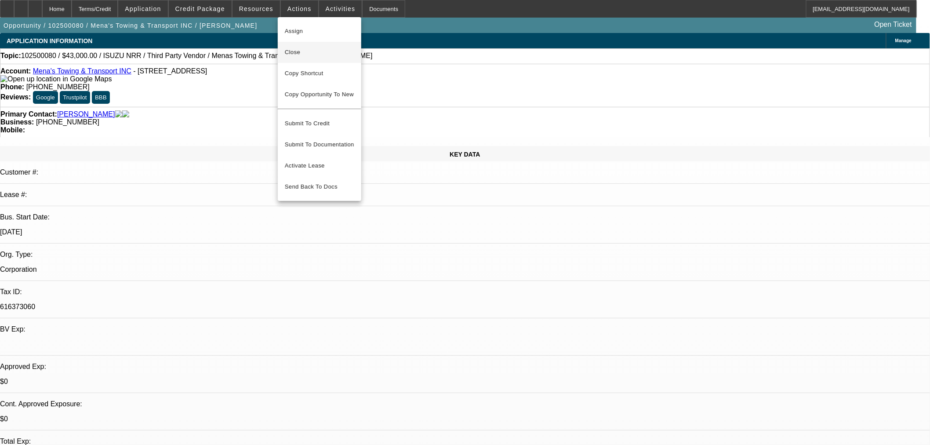
click at [289, 51] on span "Close" at bounding box center [319, 52] width 69 height 11
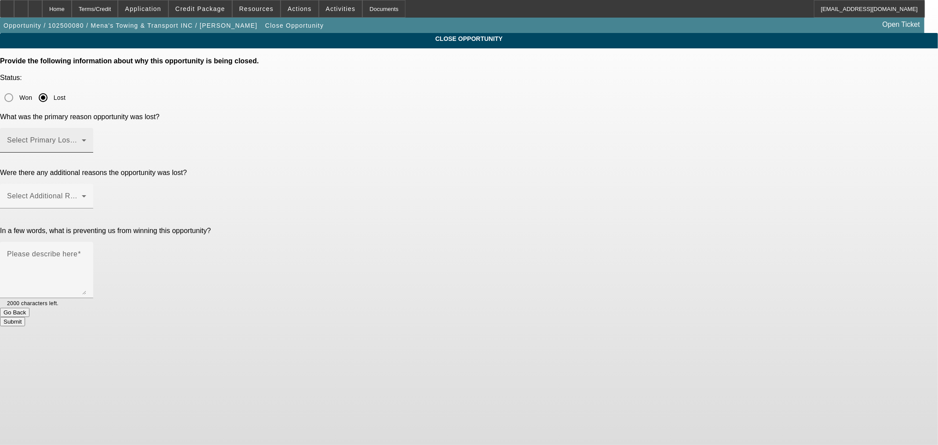
click at [86, 128] on div "Select Primary Lost Reason" at bounding box center [46, 140] width 79 height 25
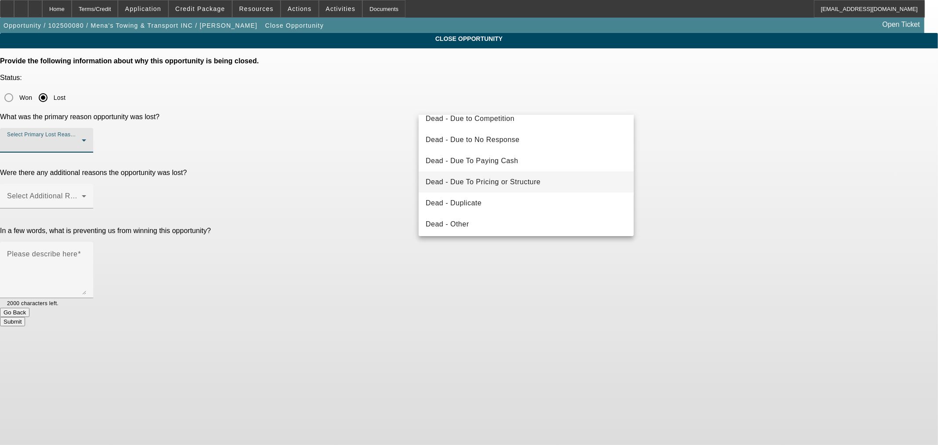
scroll to position [49, 0]
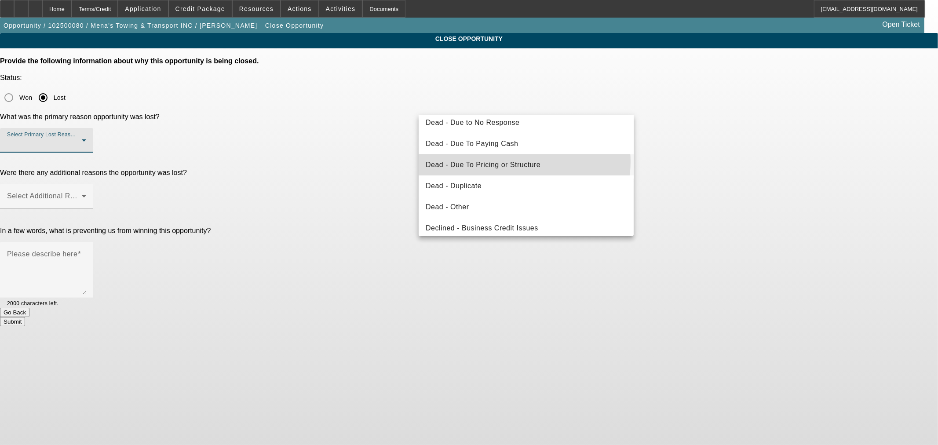
click at [524, 161] on span "Dead - Due To Pricing or Structure" at bounding box center [483, 165] width 115 height 11
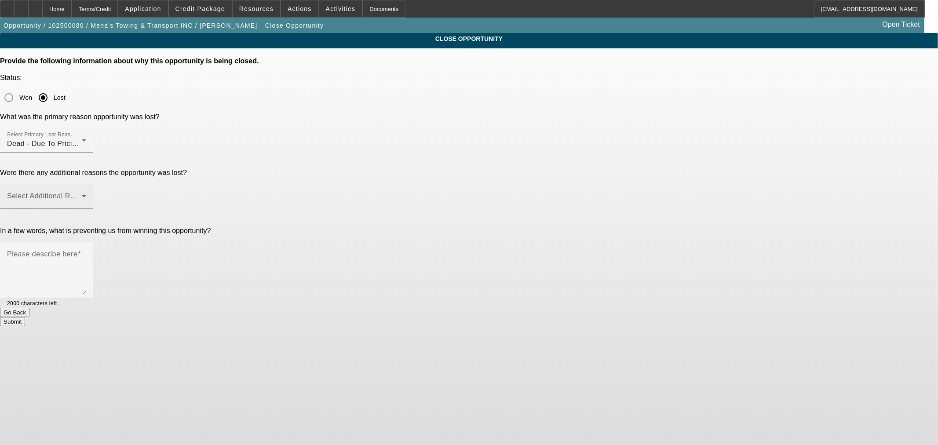
click at [86, 184] on div "Select Additional Reasons" at bounding box center [46, 196] width 79 height 25
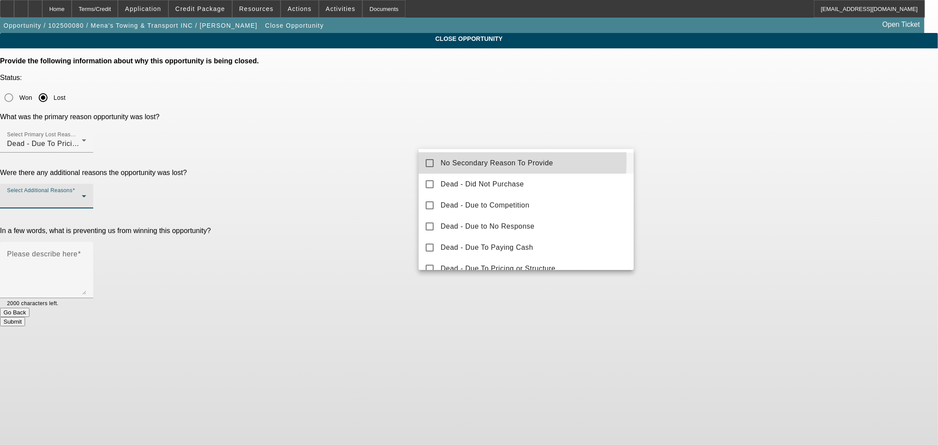
click at [454, 160] on span "No Secondary Reason To Provide" at bounding box center [496, 163] width 113 height 11
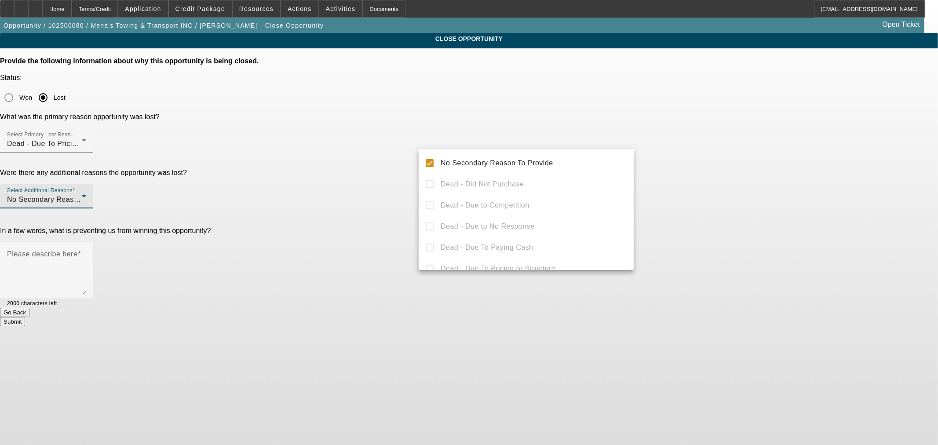
click at [363, 195] on div at bounding box center [469, 222] width 938 height 445
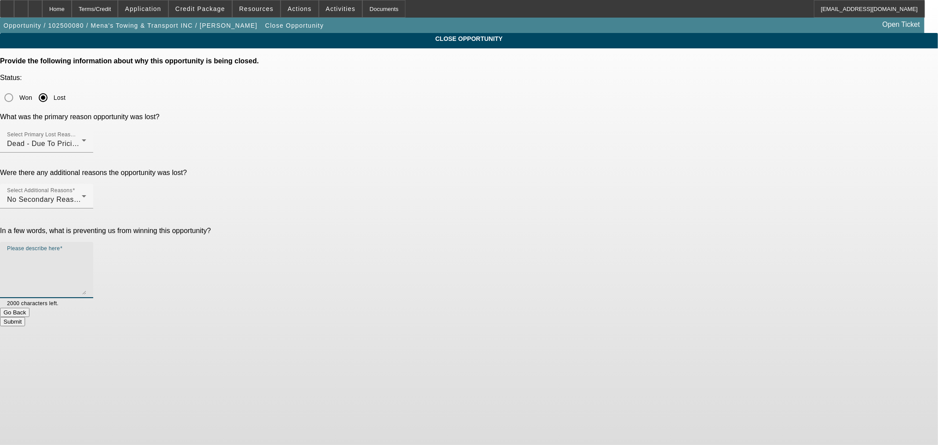
click at [86, 252] on textarea "Please describe here" at bounding box center [46, 273] width 79 height 42
type textarea "Bought the truck with another funding source. Asked who it was but he hasn't re…"
click at [25, 317] on button "Submit" at bounding box center [12, 321] width 25 height 9
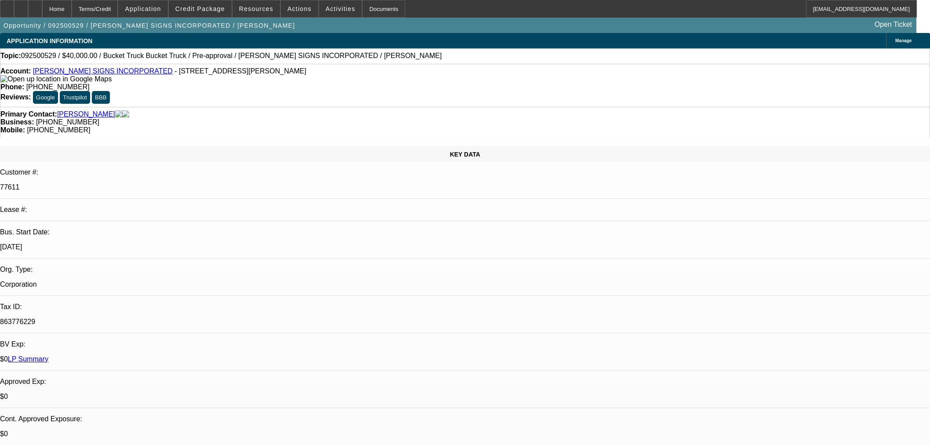
select select "0"
select select "3"
select select "0"
select select "6"
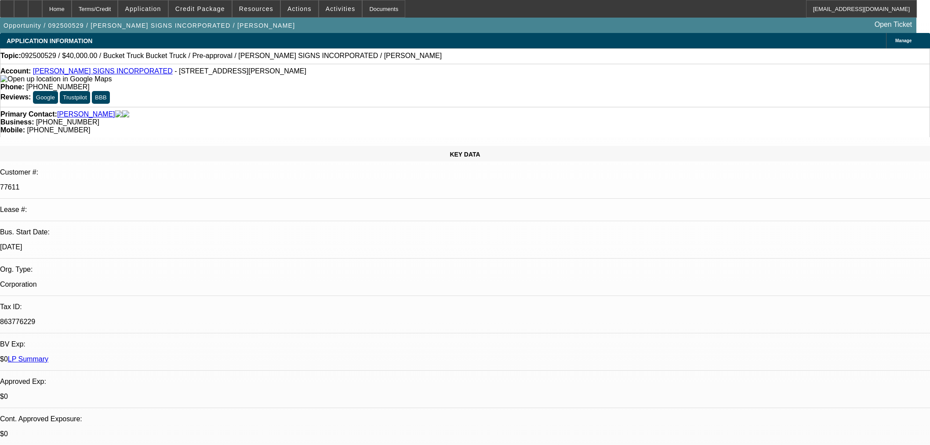
select select "0"
select select "3"
select select "0"
select select "6"
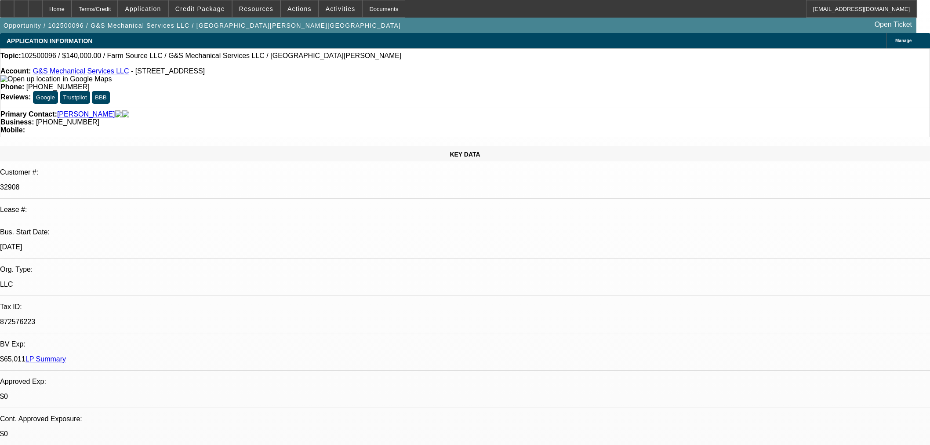
select select "0"
select select "2"
select select "0.1"
select select "4"
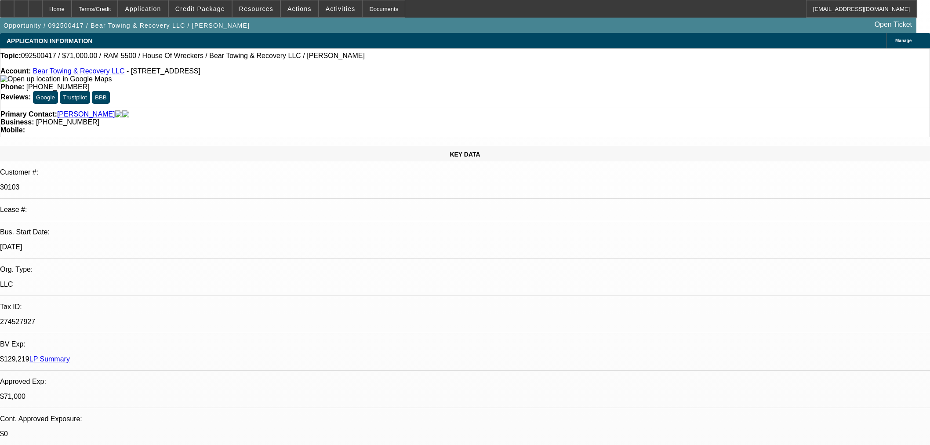
select select "0"
select select "2"
select select "0.1"
select select "4"
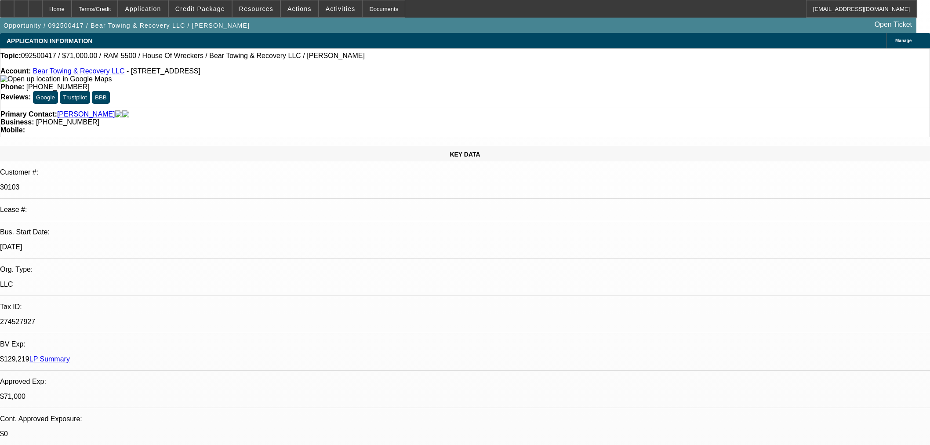
select select "0"
select select "2"
select select "0.1"
select select "4"
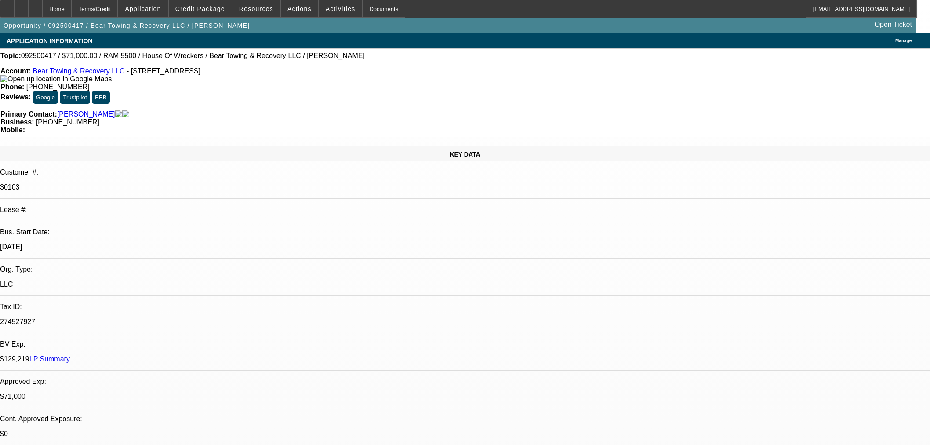
select select "0"
select select "2"
select select "0.1"
select select "4"
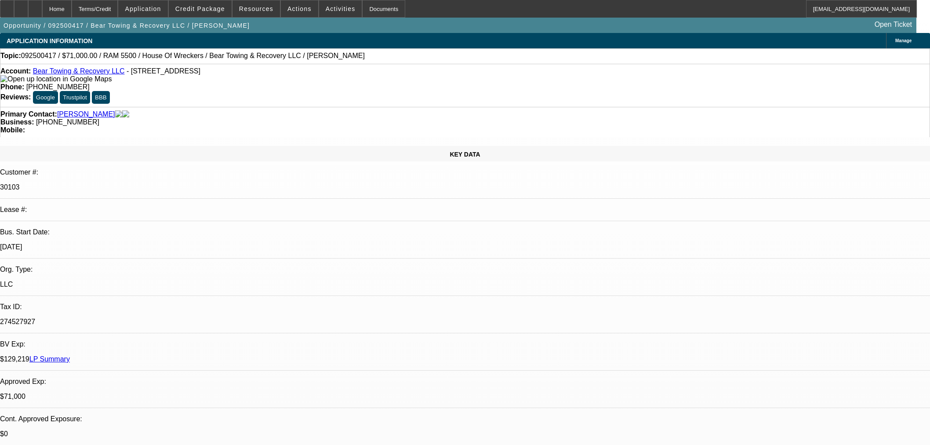
select select "0"
select select "2"
select select "0.1"
select select "4"
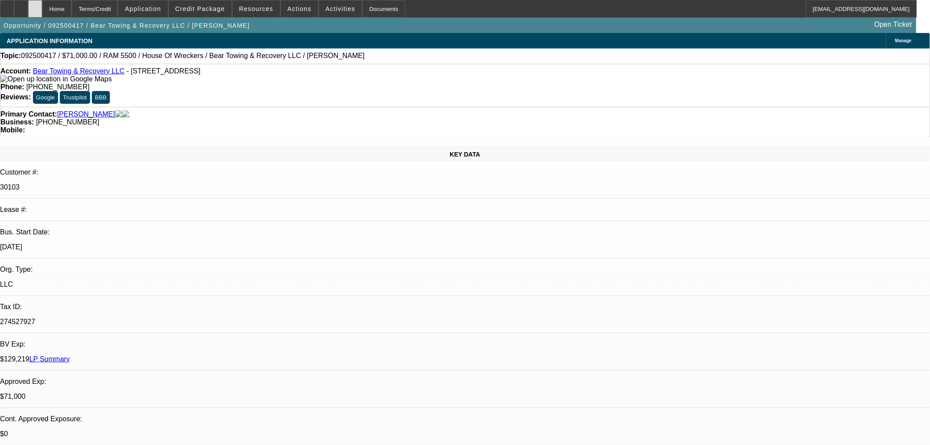
click at [35, 6] on icon at bounding box center [35, 6] width 0 height 0
select select "0"
select select "2"
select select "0.1"
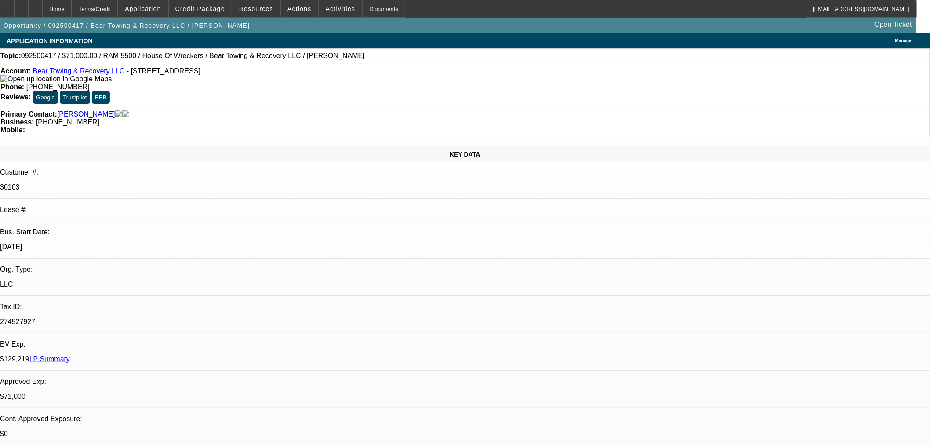
select select "4"
select select "0"
select select "2"
select select "0.1"
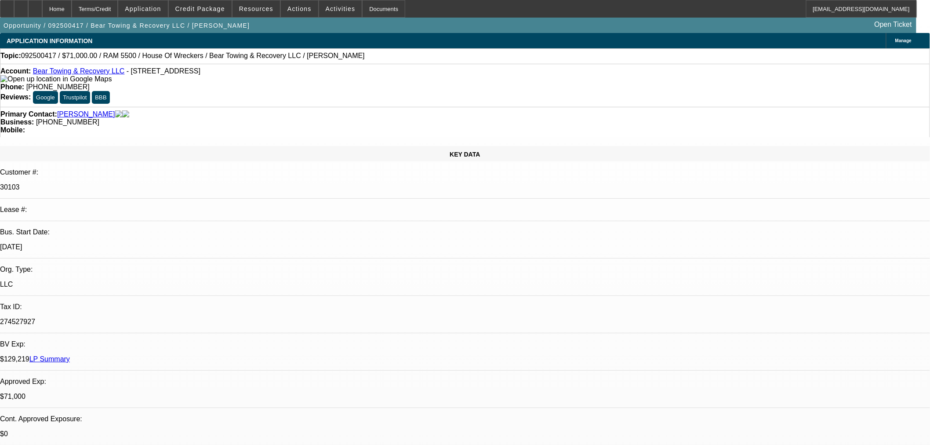
select select "4"
select select "0"
select select "2"
select select "0.1"
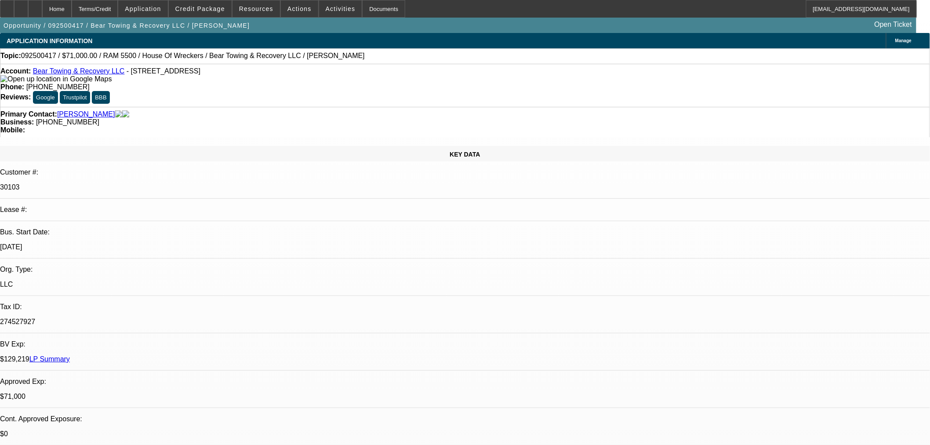
select select "4"
select select "0"
select select "2"
select select "0.1"
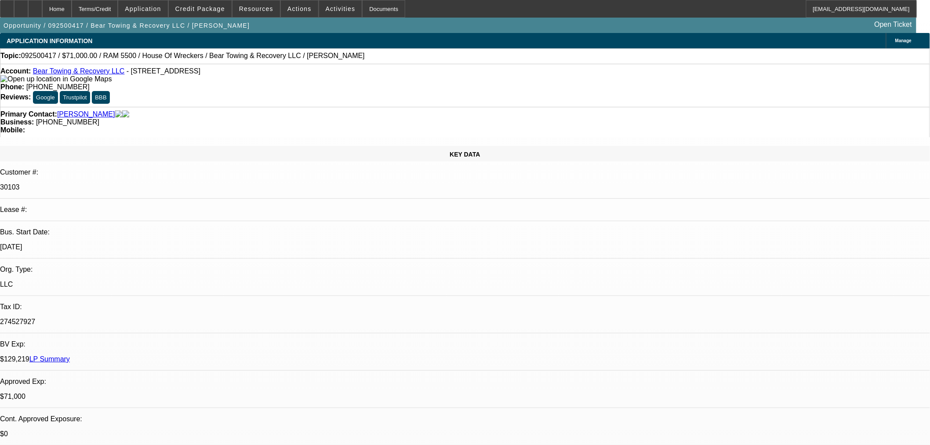
select select "4"
select select "0"
select select "2"
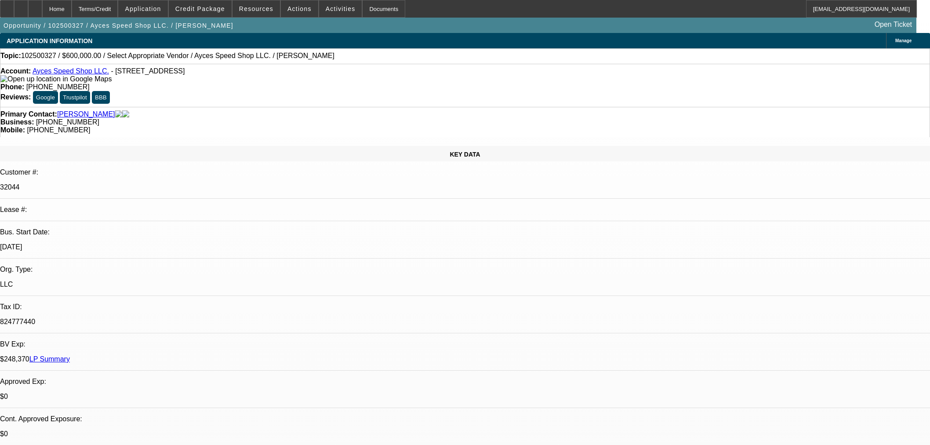
select select "2"
select select "0.1"
select select "4"
select select "0"
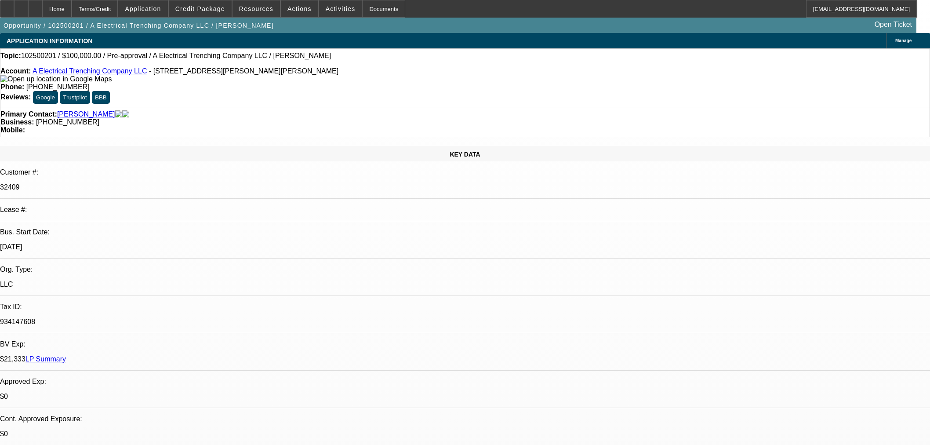
select select "2"
select select "0.1"
select select "4"
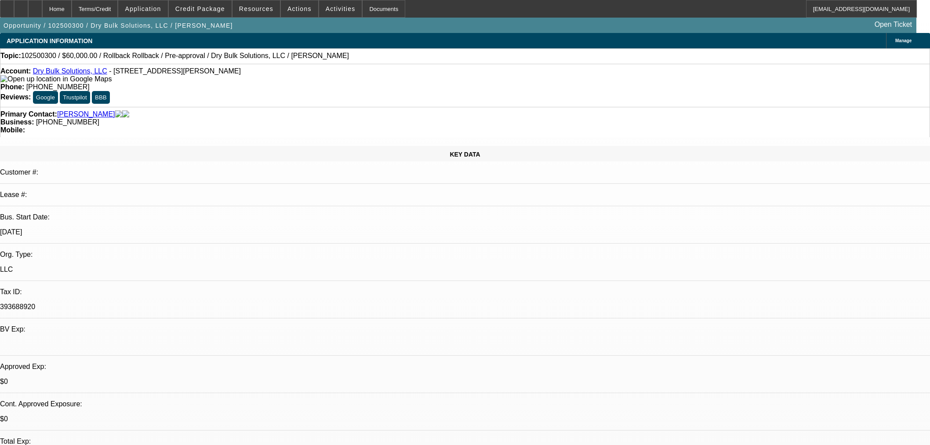
select select "0"
select select "2"
select select "0.1"
select select "4"
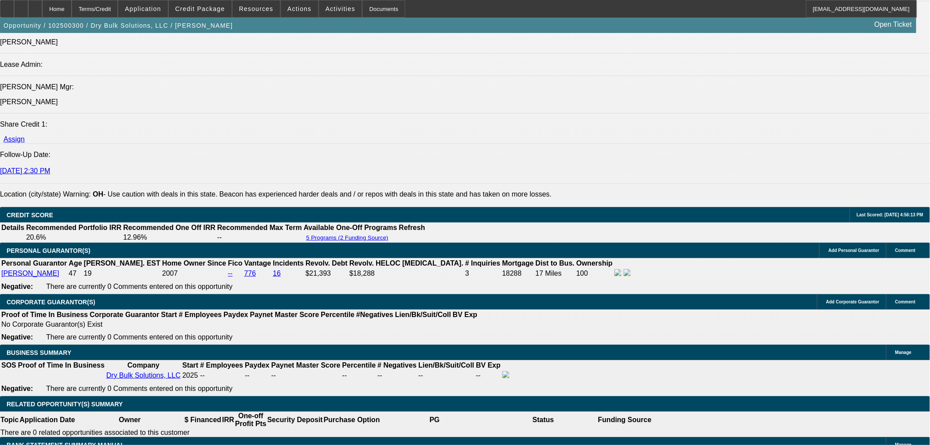
scroll to position [1221, 0]
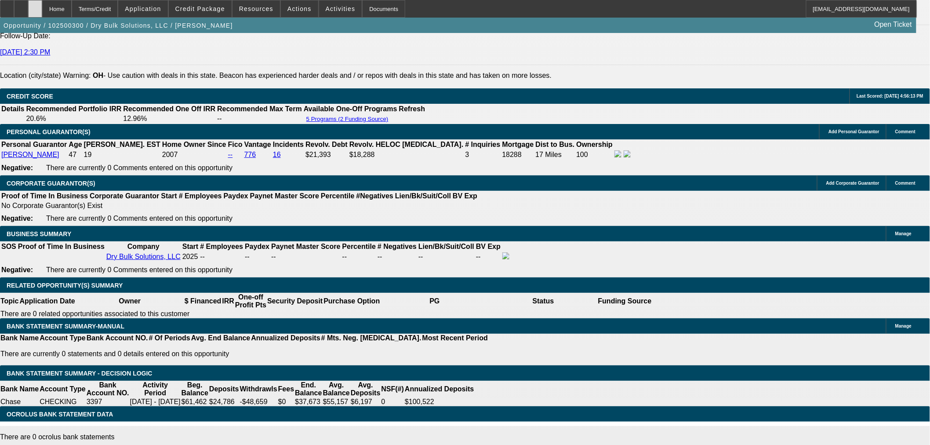
click at [42, 10] on div at bounding box center [35, 9] width 14 height 18
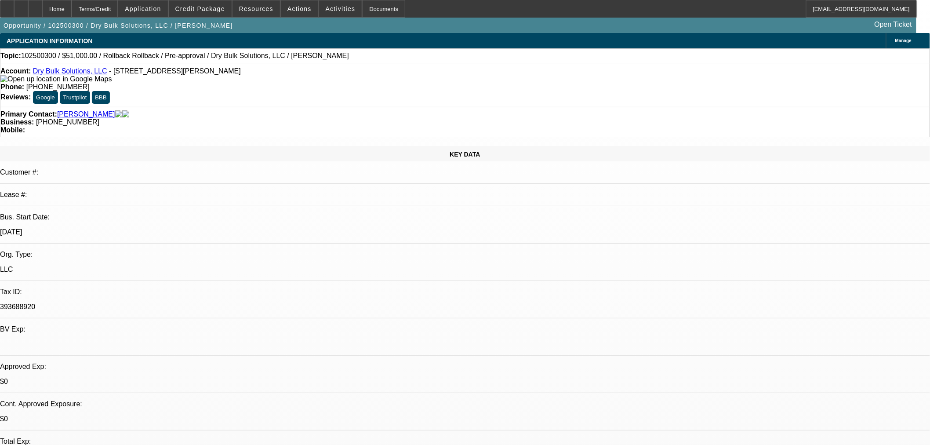
select select "0.15"
select select "0"
select select "2"
select select "0.1"
select select "4"
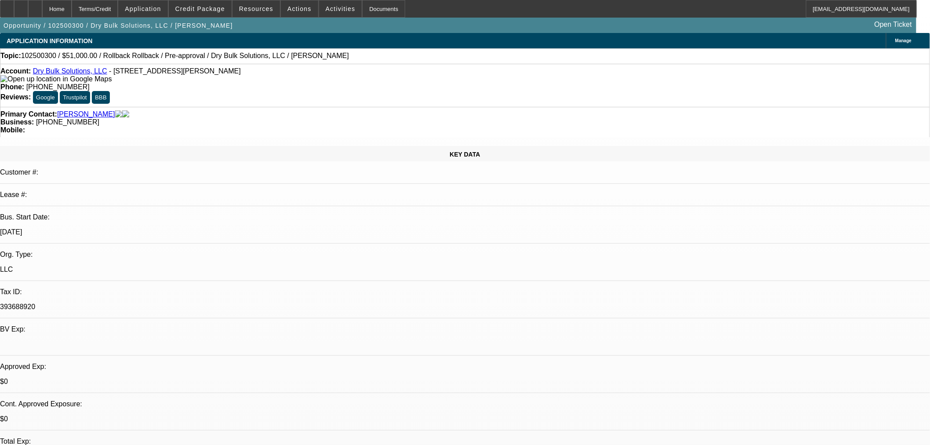
select select "0.15"
select select "0"
select select "2"
select select "0.1"
select select "4"
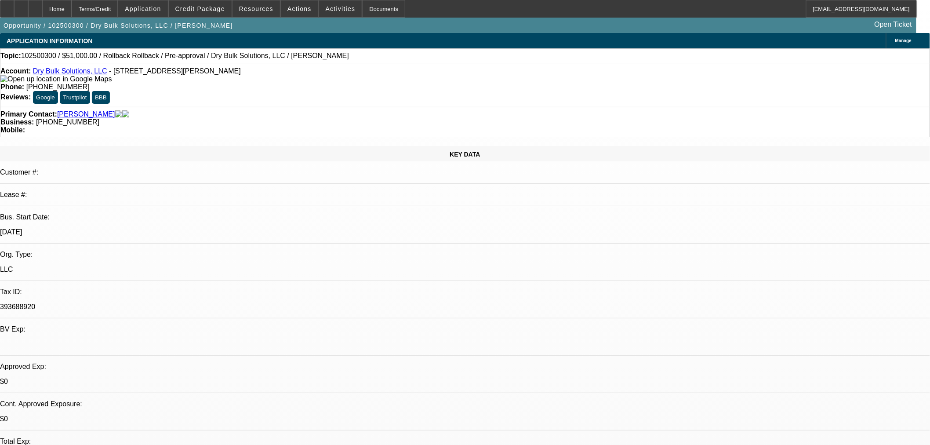
select select "0"
select select "2"
select select "0.1"
select select "4"
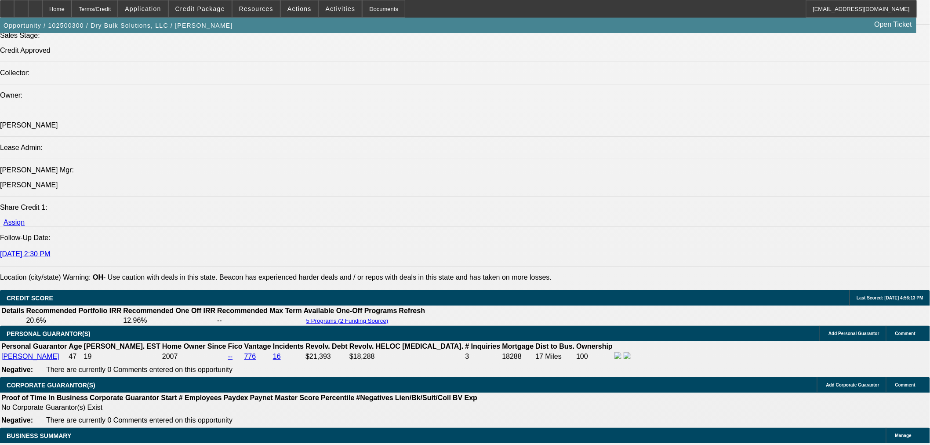
scroll to position [1123, 0]
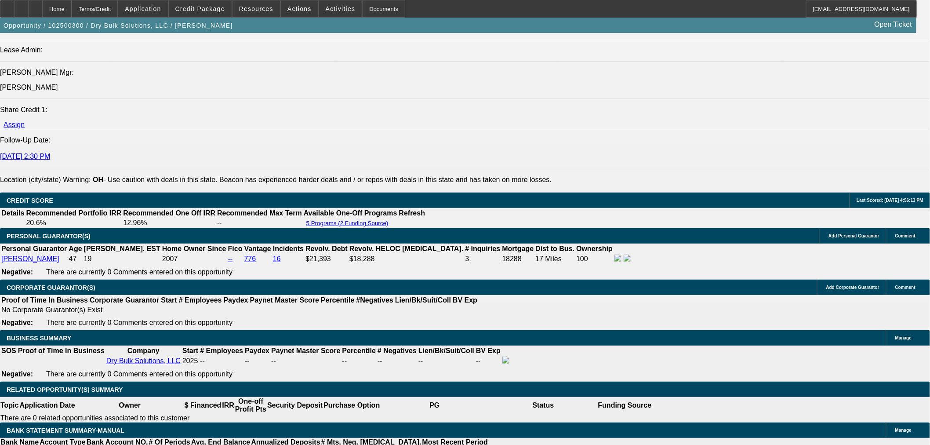
drag, startPoint x: 204, startPoint y: 256, endPoint x: 252, endPoint y: 261, distance: 48.6
type input "2"
type input "UNKNOWN"
type input "20"
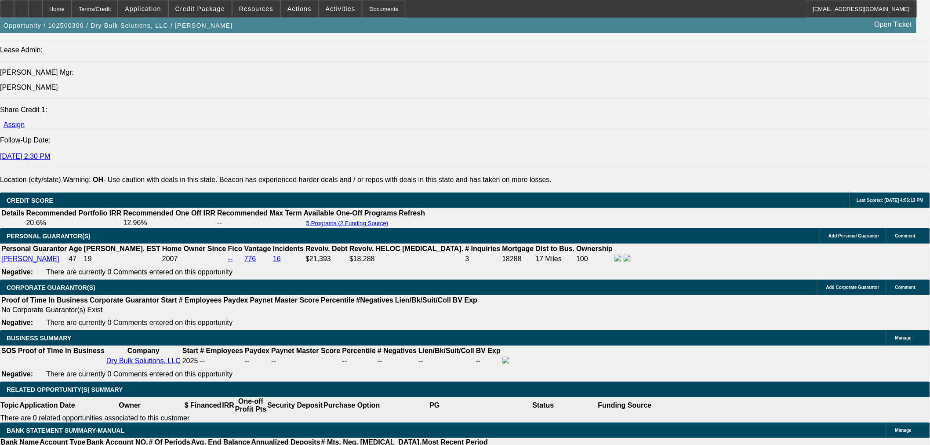
type input "$1,351.19"
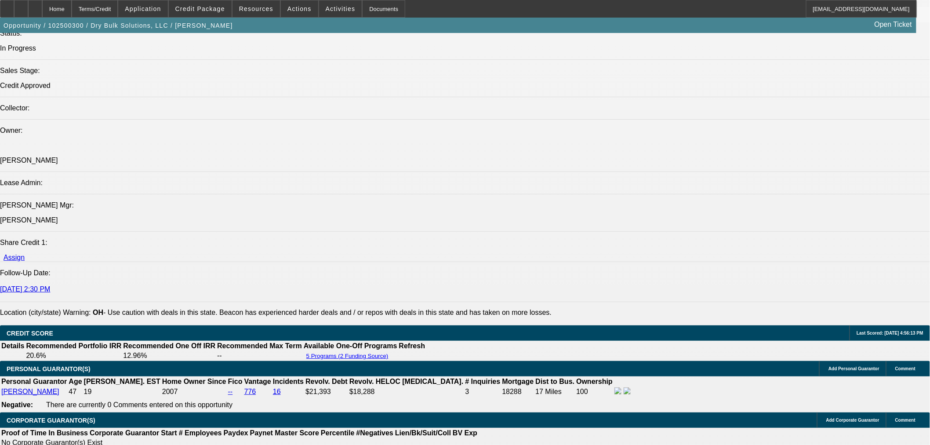
scroll to position [977, 0]
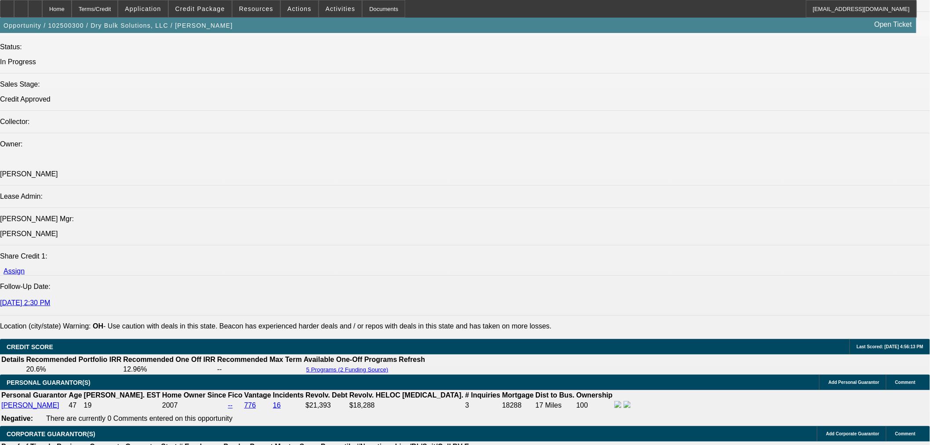
type input "20"
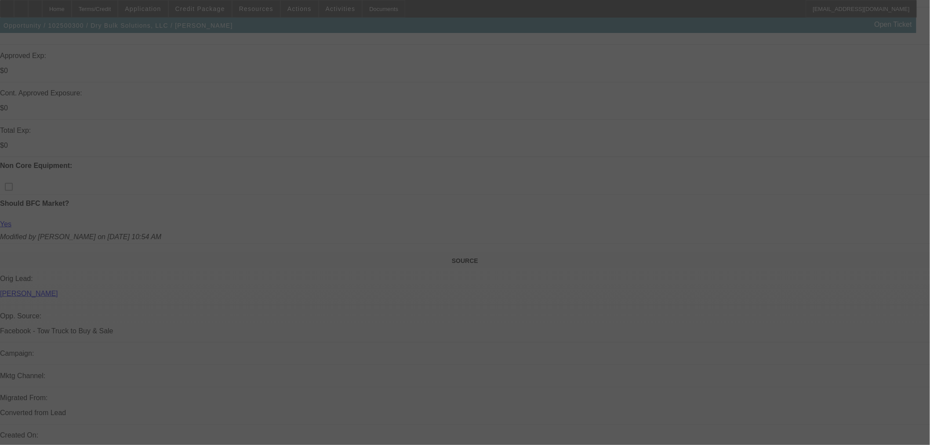
scroll to position [172, 0]
select select "0.15"
select select "0"
select select "2"
select select "0.1"
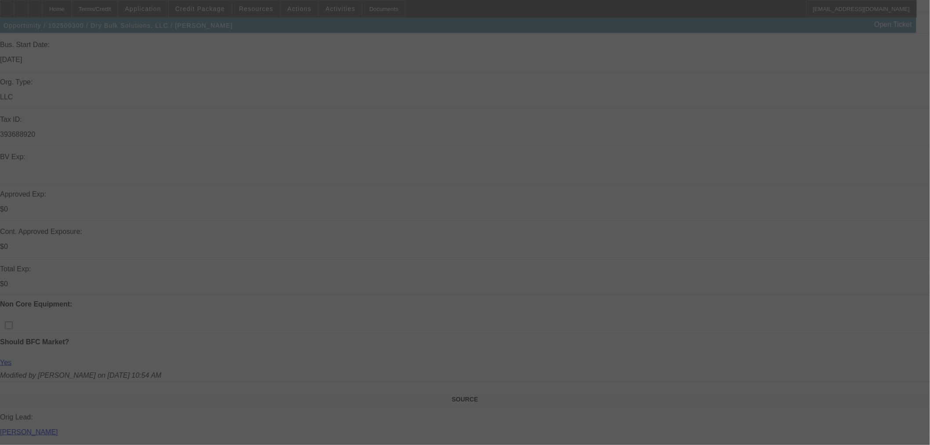
select select "4"
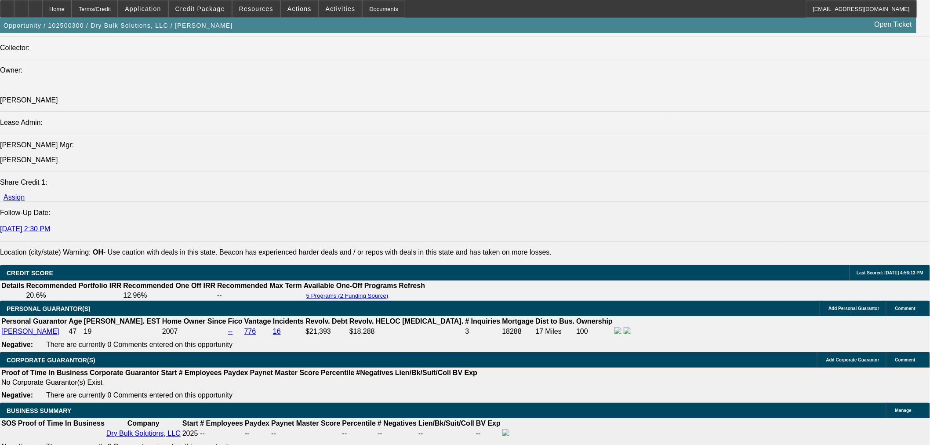
scroll to position [1149, 0]
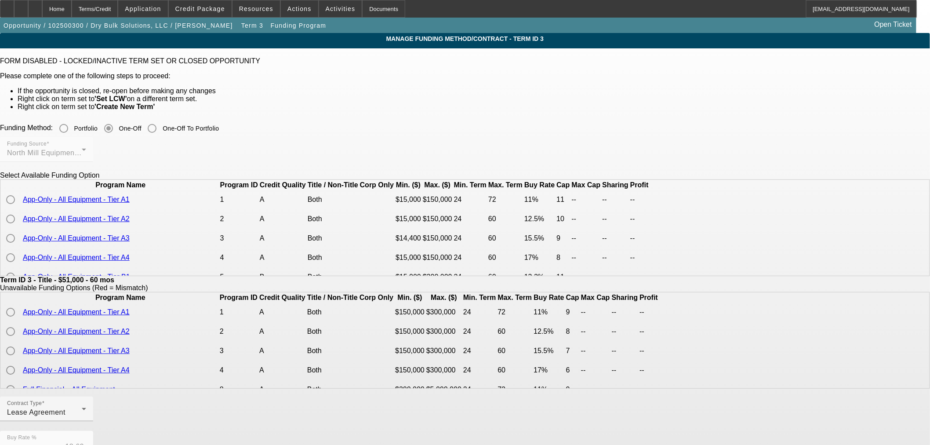
scroll to position [98, 0]
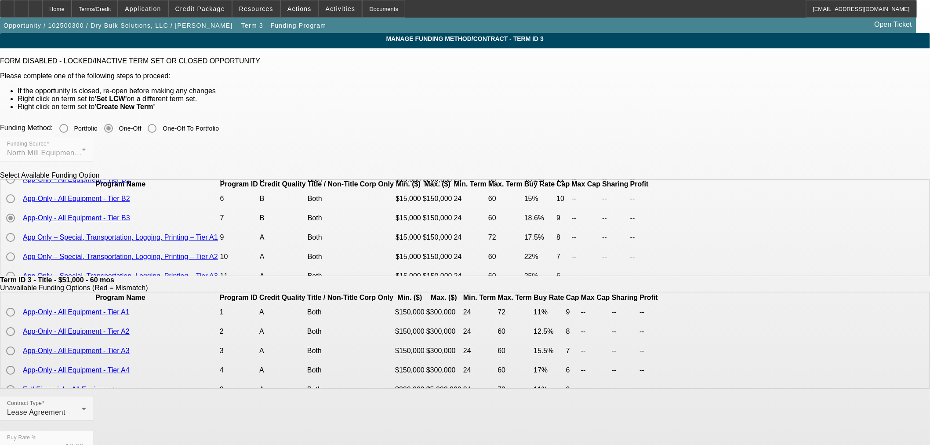
click at [130, 222] on link "App-Only - All Equipment - Tier B3" at bounding box center [76, 217] width 107 height 7
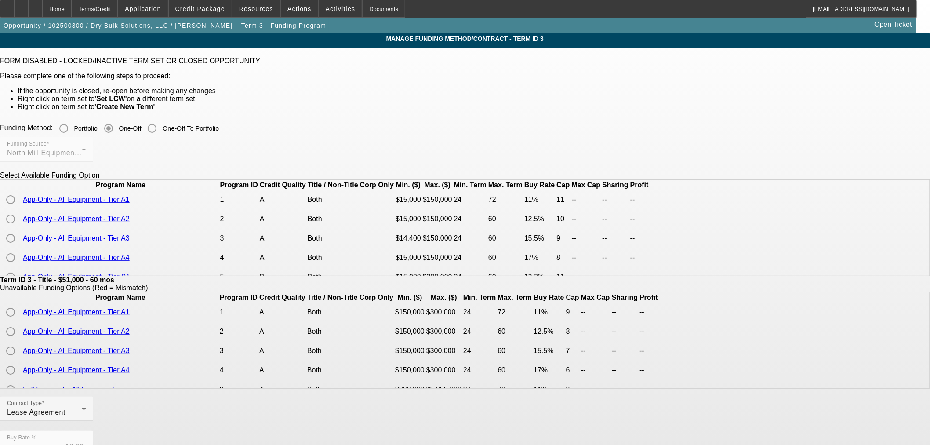
click at [130, 222] on link "App-Only - All Equipment - Tier A2" at bounding box center [76, 218] width 107 height 7
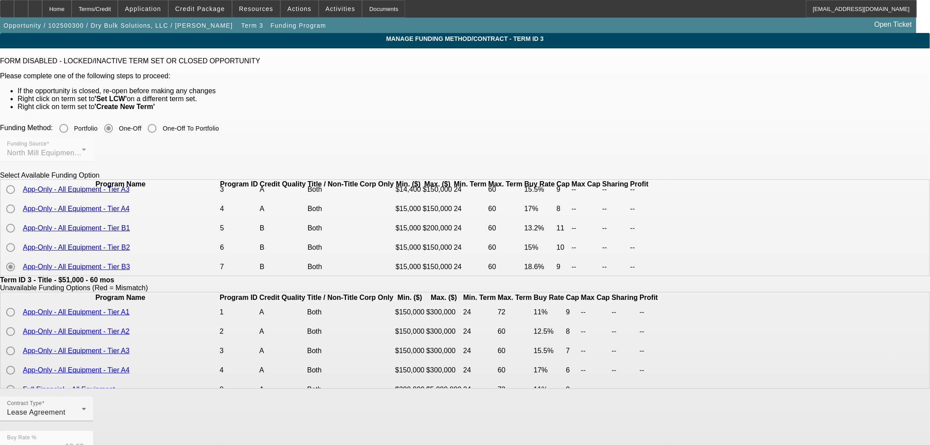
click at [130, 232] on link "App-Only - All Equipment - Tier B1" at bounding box center [76, 227] width 107 height 7
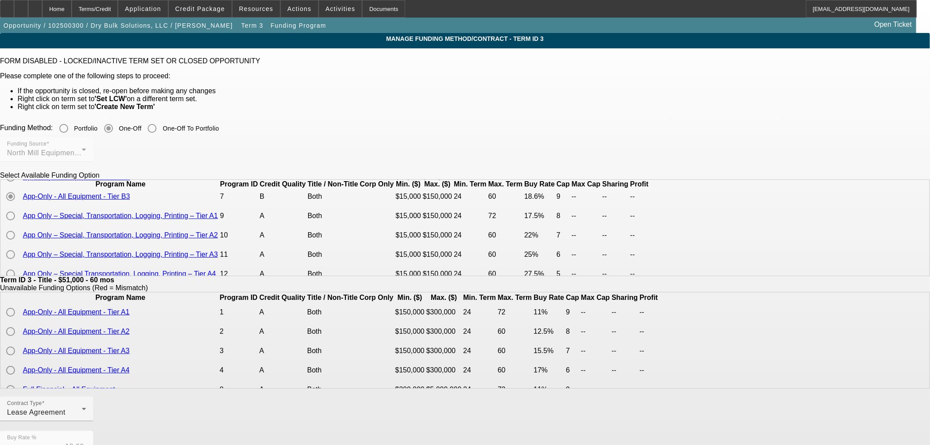
scroll to position [98, 0]
click at [130, 222] on link "App-Only - All Equipment - Tier B3" at bounding box center [76, 217] width 107 height 7
click at [130, 202] on link "App-Only - All Equipment - Tier B2" at bounding box center [76, 198] width 107 height 7
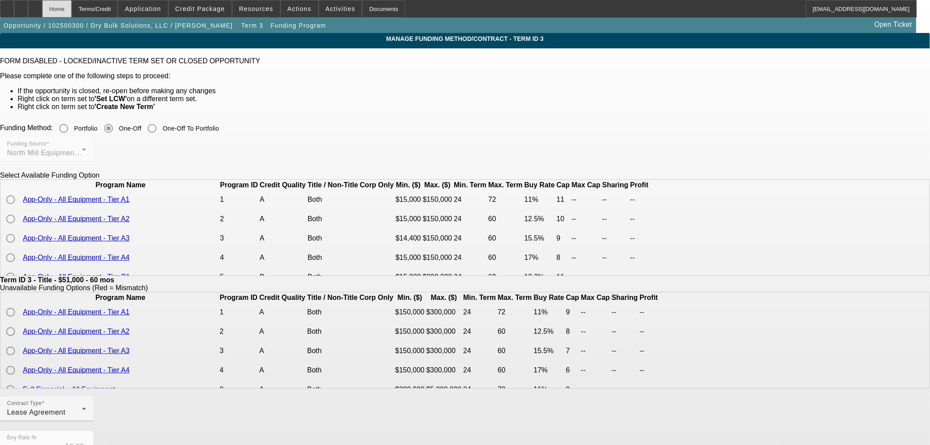
click at [72, 6] on div "Home" at bounding box center [56, 9] width 29 height 18
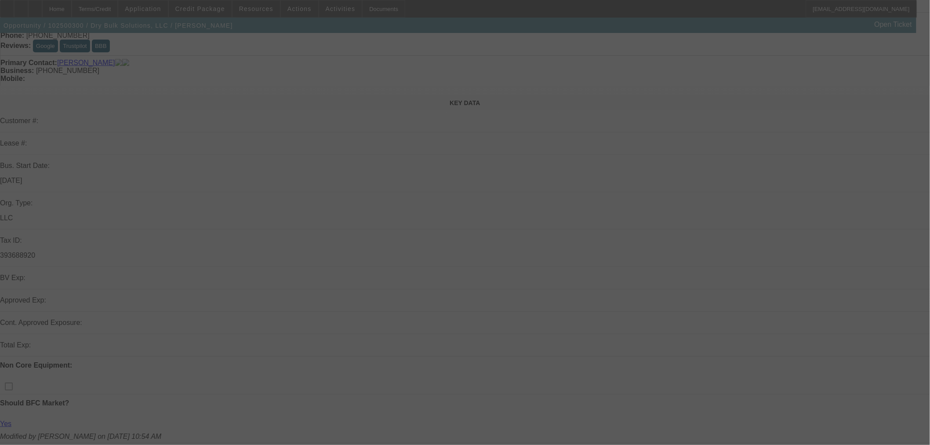
scroll to position [98, 0]
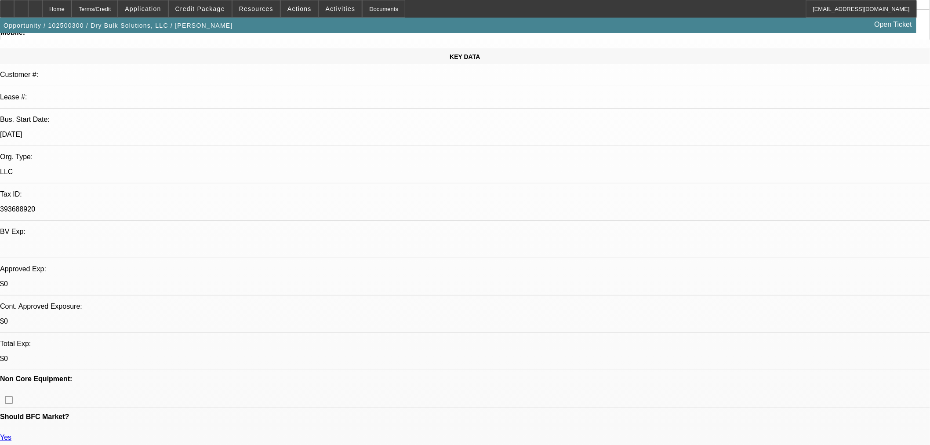
select select "0.15"
select select "0"
select select "2"
select select "0.1"
select select "4"
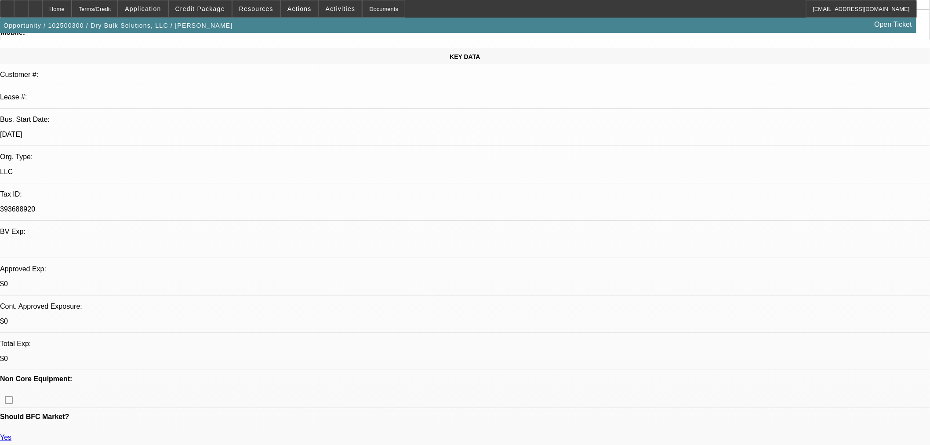
select select "0.15"
select select "0"
select select "2"
select select "0.1"
select select "4"
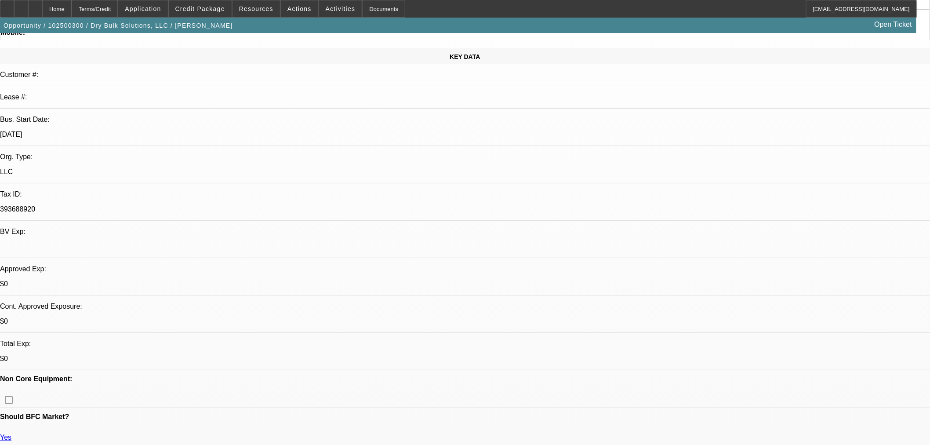
select select "0"
select select "2"
select select "0.1"
select select "4"
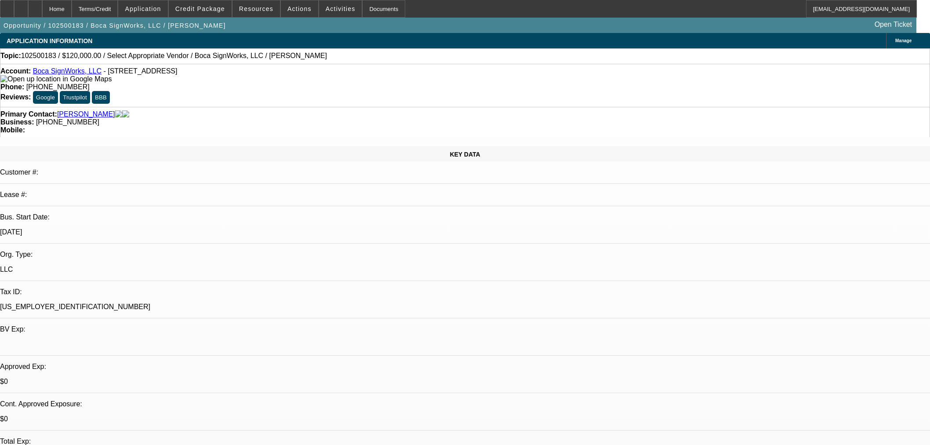
select select "0"
select select "2"
select select "0.1"
select select "4"
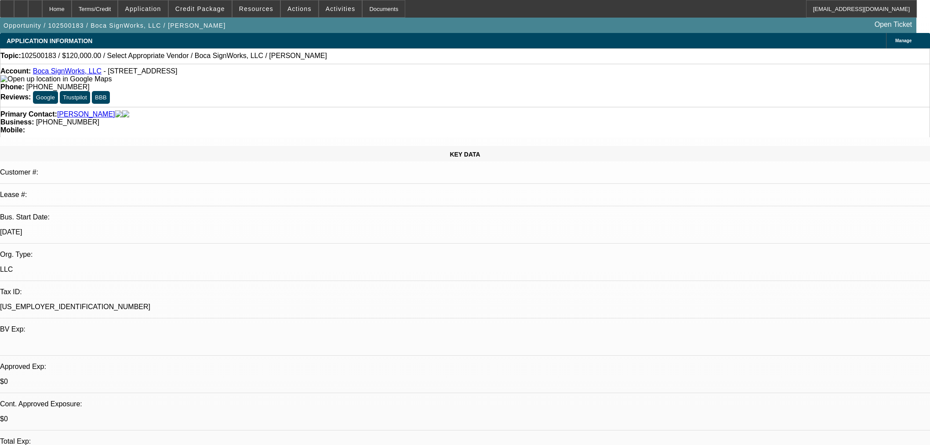
scroll to position [195, 0]
